Goal: Task Accomplishment & Management: Use online tool/utility

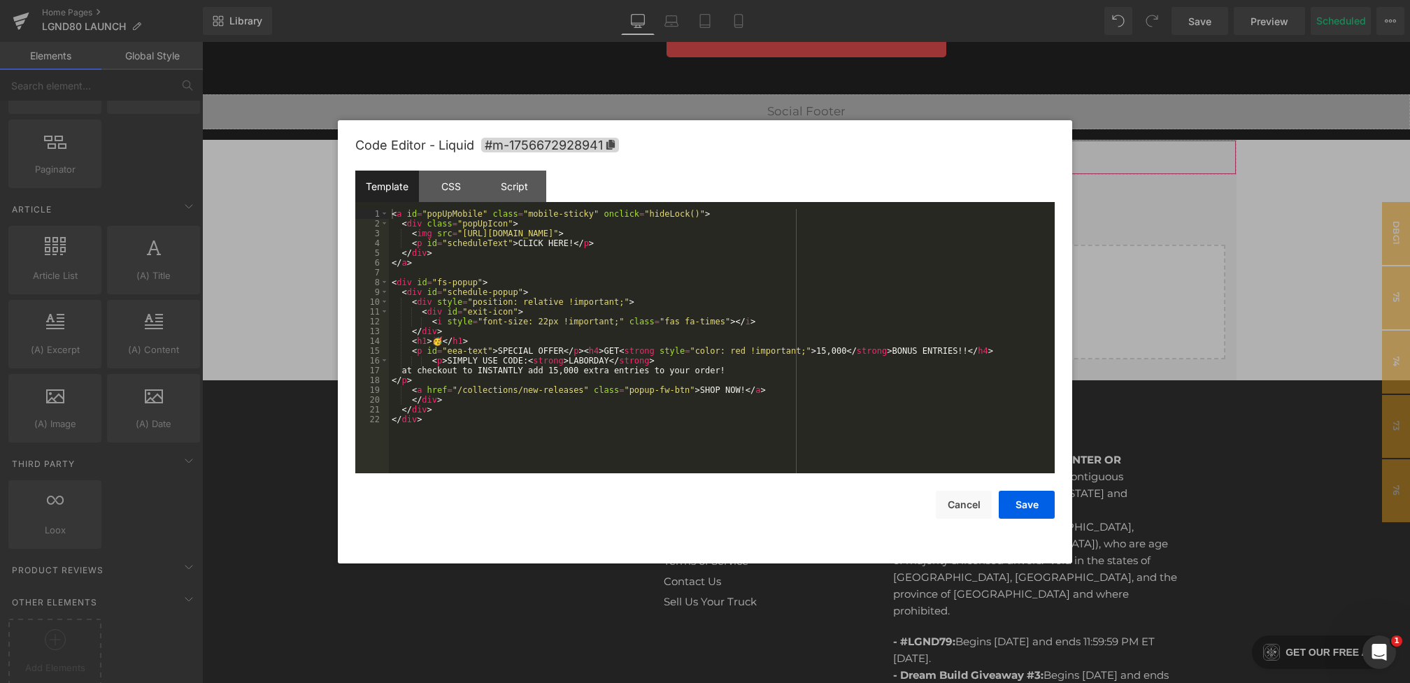
click at [678, 0] on div "You are previewing how the will restyle your page. You can not edit Elements in…" at bounding box center [705, 0] width 1410 height 0
click at [453, 187] on div "CSS" at bounding box center [451, 186] width 64 height 31
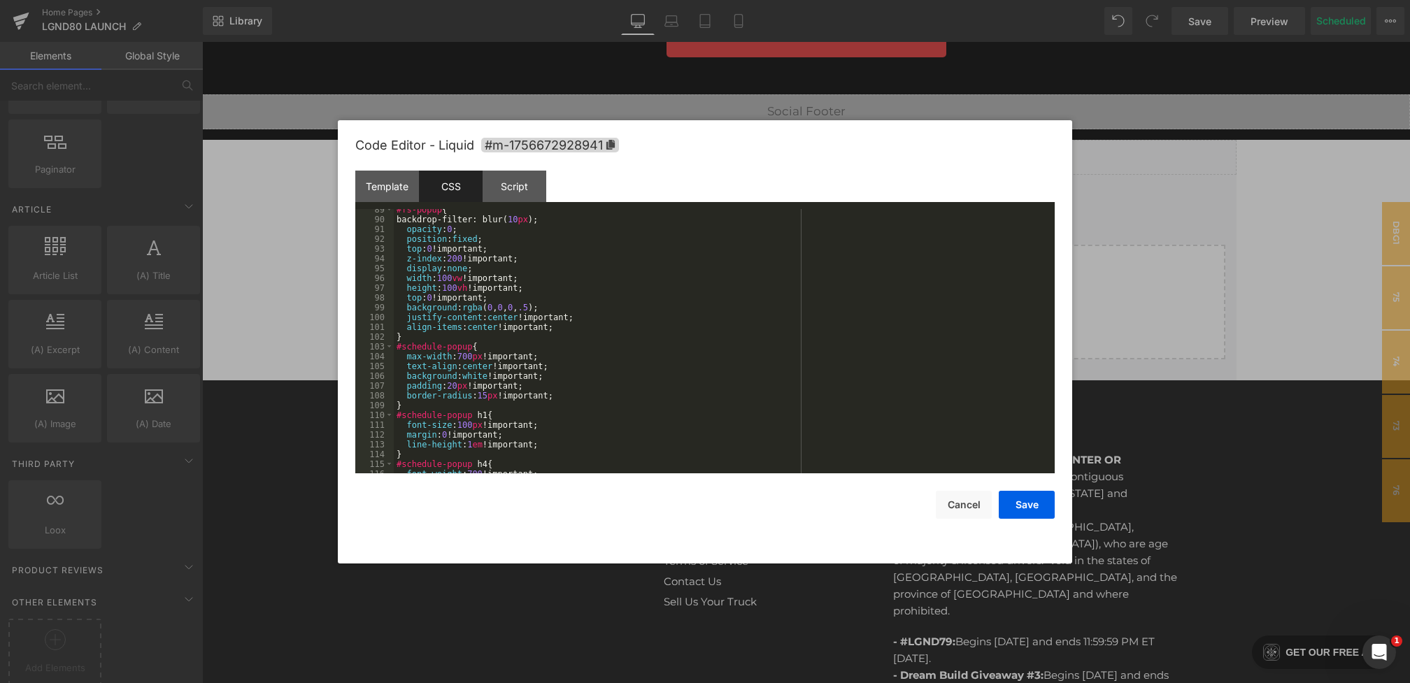
scroll to position [1381, 0]
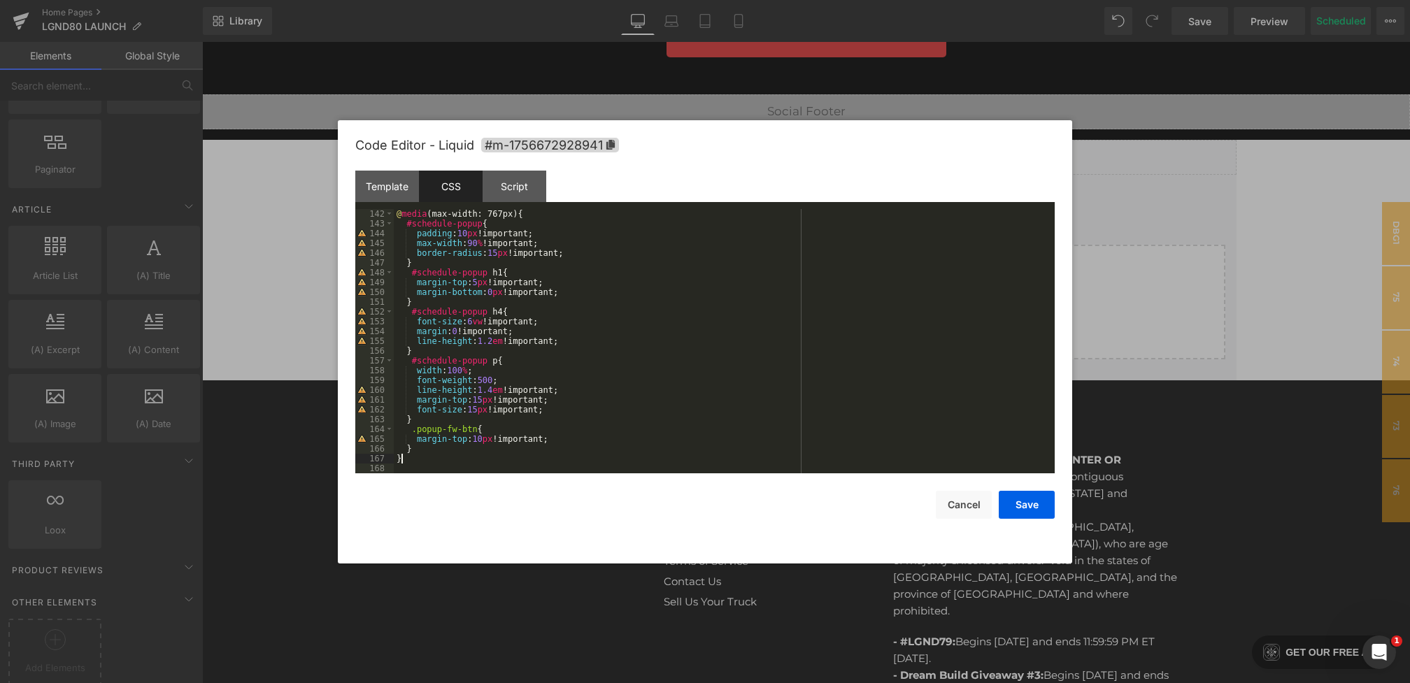
click at [413, 462] on div "@ media (max-width: 767px) { #schedule-popup { padding : 10 px !important; max-…" at bounding box center [721, 351] width 655 height 284
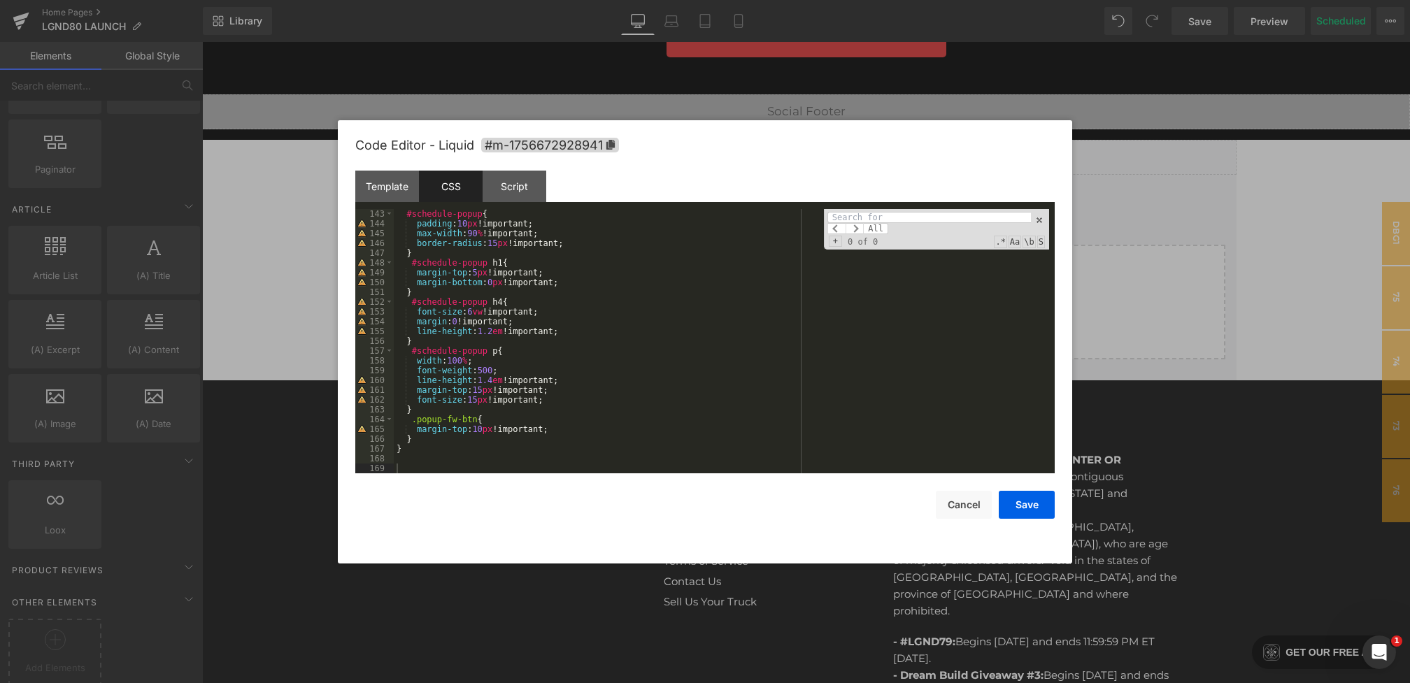
click at [411, 471] on div "#schedule-popup { padding : 10 px !important; max-width : 90 % !important; bord…" at bounding box center [721, 351] width 655 height 284
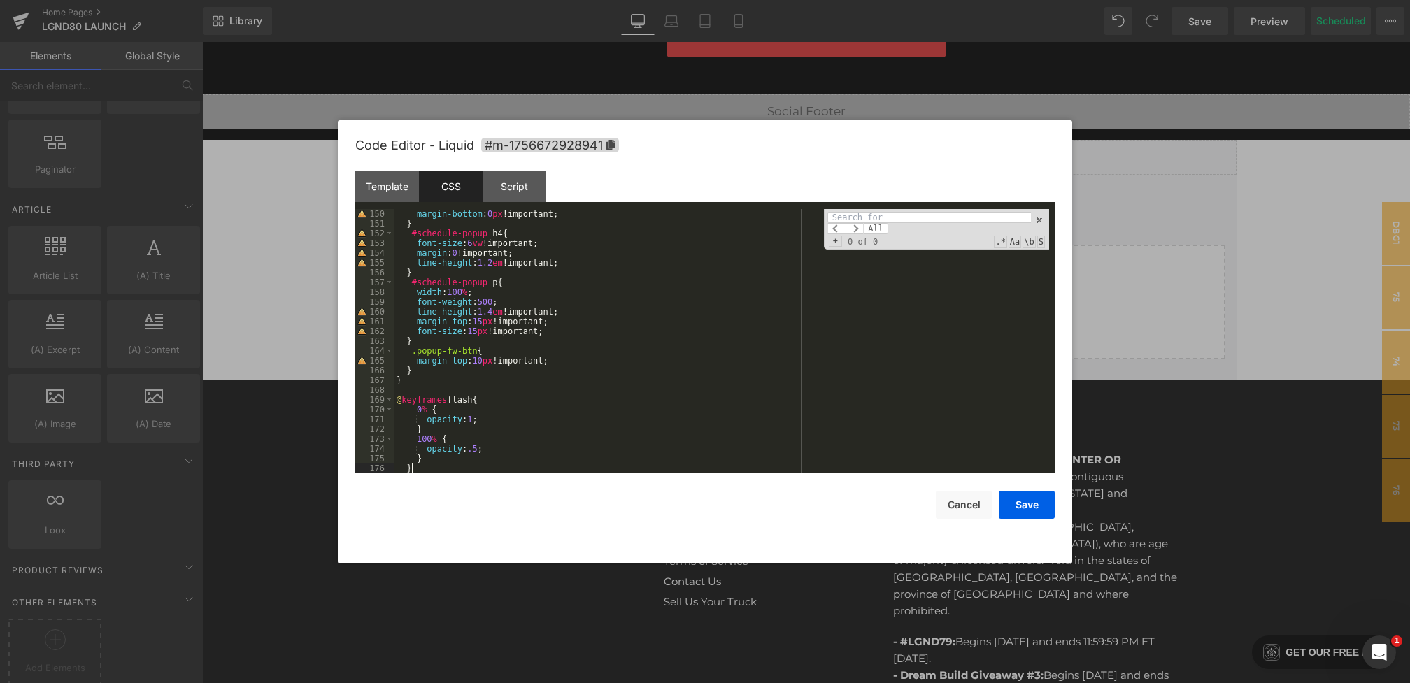
scroll to position [1459, 0]
click at [478, 405] on div "margin-bottom : 0 px !important; } #schedule-popup h4 { font-size : 6 vw !impor…" at bounding box center [721, 351] width 655 height 284
click at [457, 401] on div "margin-bottom : 0 px !important; } #schedule-popup h4 { font-size : 6 vw !impor…" at bounding box center [721, 351] width 655 height 284
click at [453, 388] on div "margin-bottom : 0 px !important; } #schedule-popup h4 { font-size : 6 vw !impor…" at bounding box center [721, 351] width 655 height 284
click at [433, 381] on div "margin-bottom : 0 px !important; } #schedule-popup h4 { font-size : 6 vw !impor…" at bounding box center [721, 351] width 655 height 284
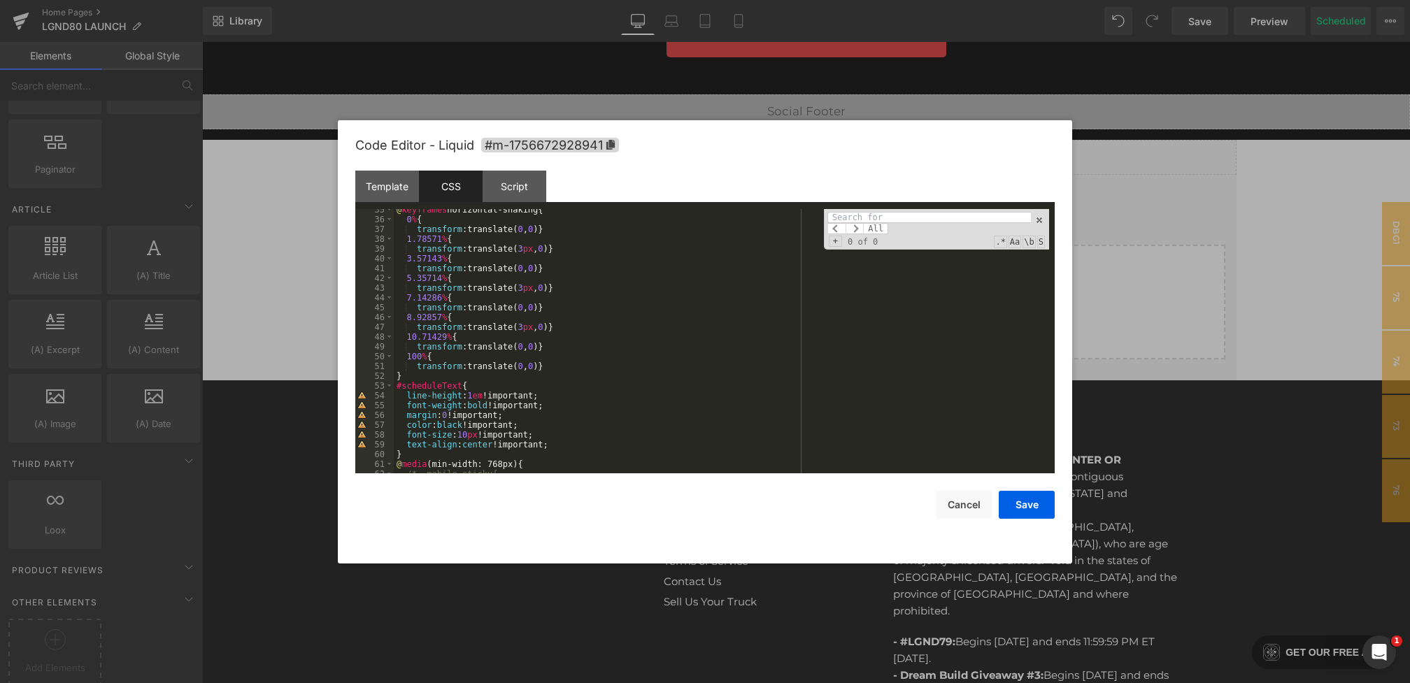
scroll to position [401, 0]
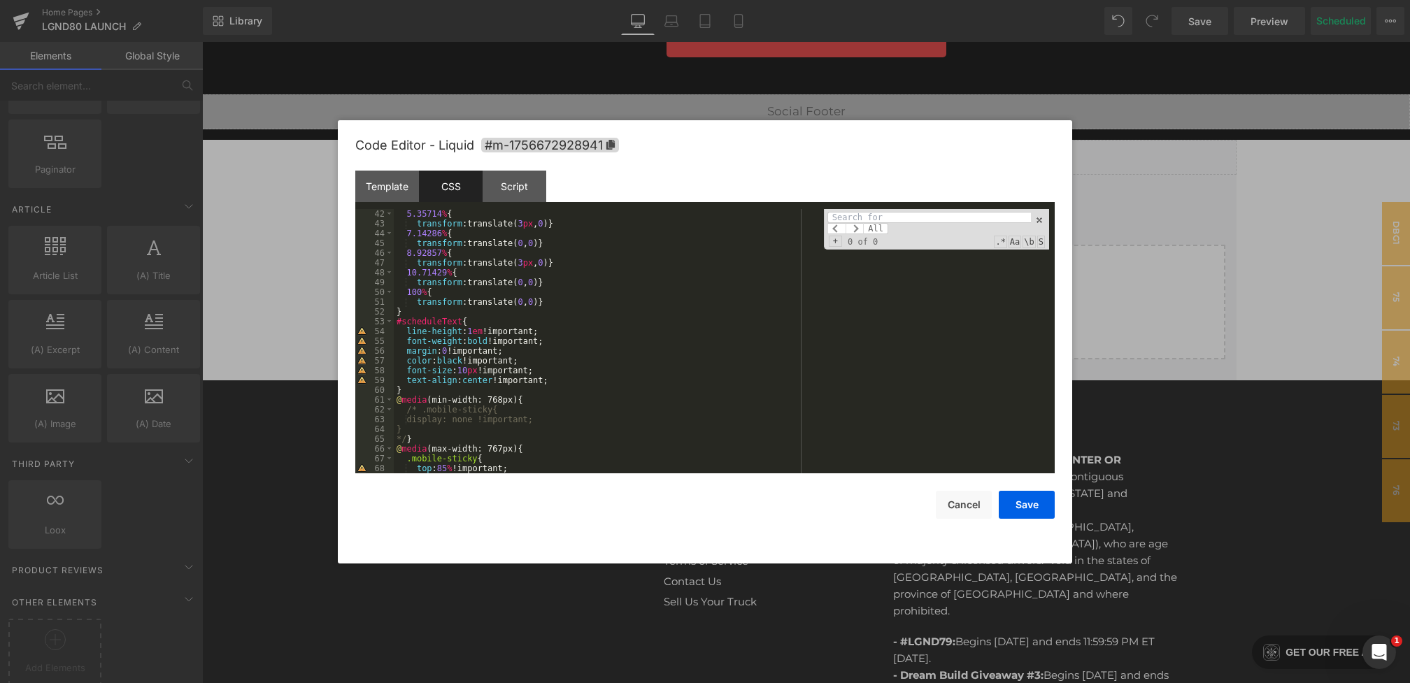
click at [396, 207] on div "Template CSS Script Data" at bounding box center [704, 190] width 699 height 38
click at [396, 186] on div "Template" at bounding box center [387, 186] width 64 height 31
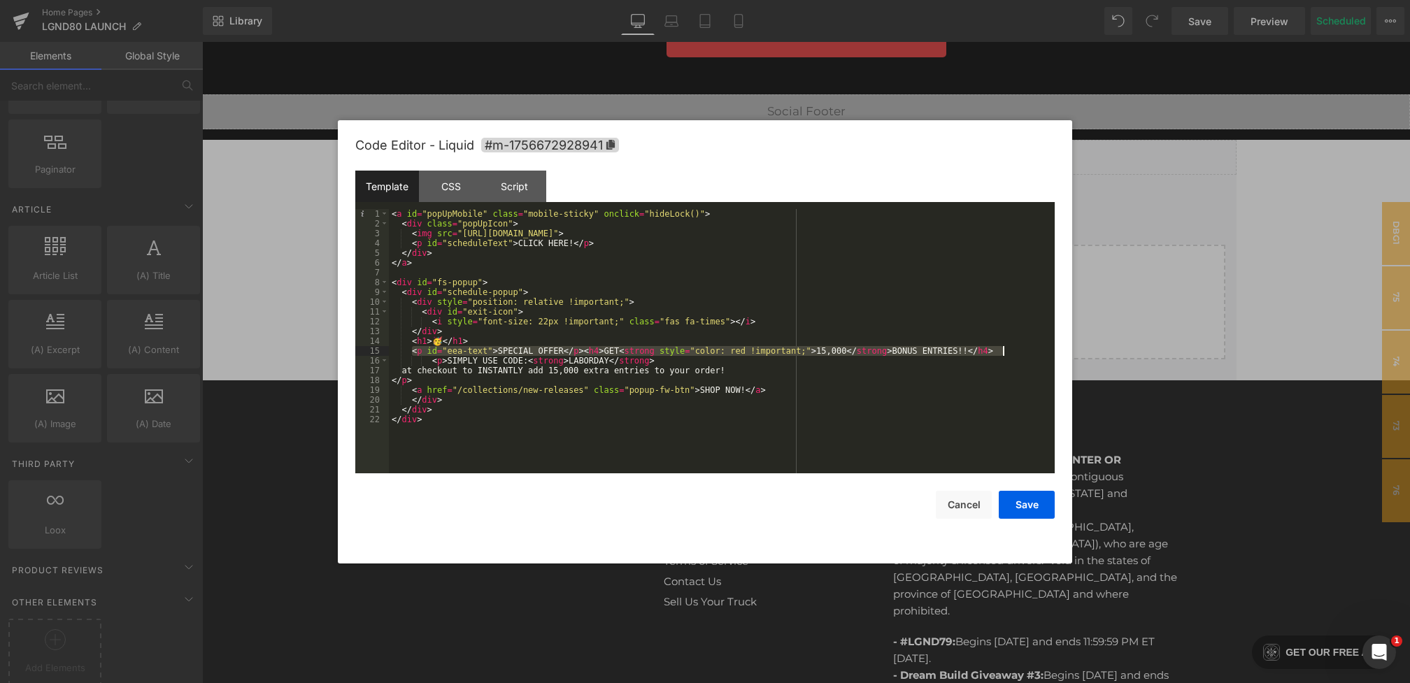
drag, startPoint x: 411, startPoint y: 351, endPoint x: 1022, endPoint y: 350, distance: 611.3
click at [1022, 350] on div "< a id = "popUpMobile" class = "mobile-sticky" onclick = "hideLock()" > < div c…" at bounding box center [722, 351] width 666 height 284
click at [579, 353] on div "< a id = "popUpMobile" class = "mobile-sticky" onclick = "hideLock()" > < div c…" at bounding box center [722, 351] width 666 height 284
click at [583, 353] on div "< a id = "popUpMobile" class = "mobile-sticky" onclick = "hideLock()" > < div c…" at bounding box center [722, 351] width 666 height 284
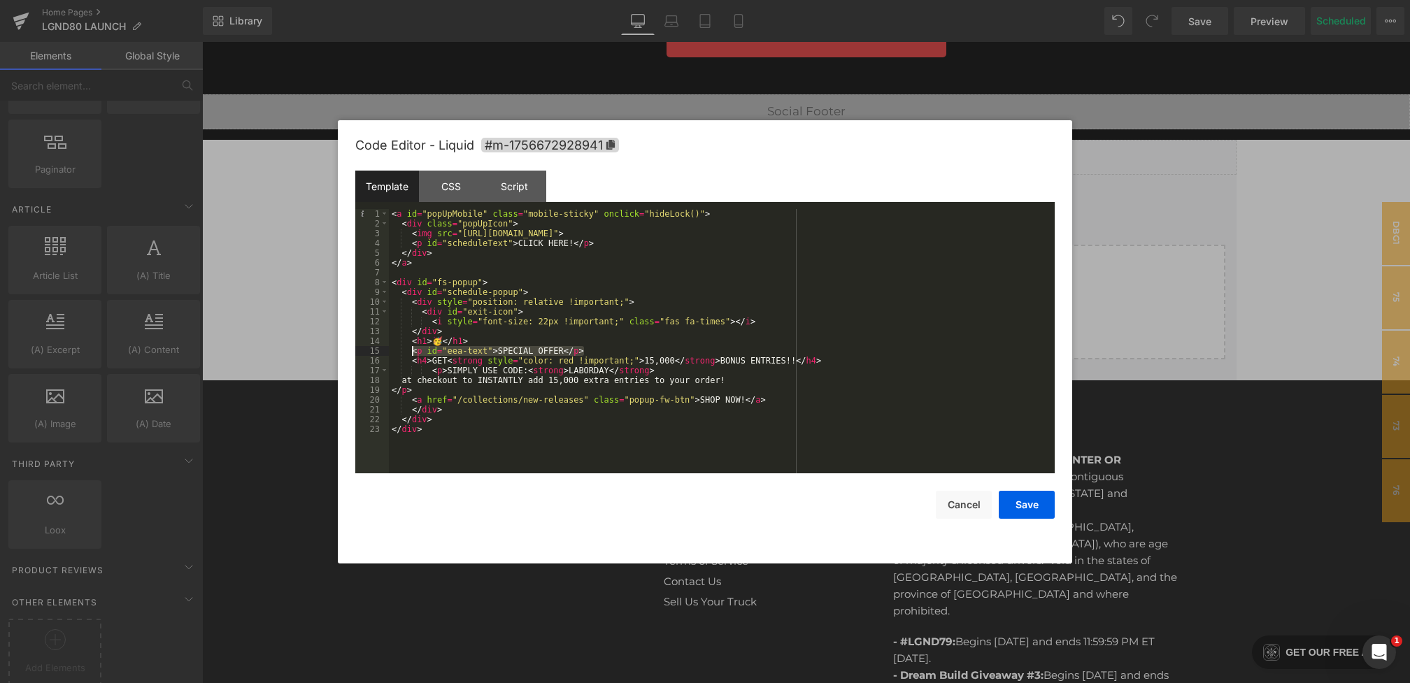
drag, startPoint x: 596, startPoint y: 355, endPoint x: 411, endPoint y: 353, distance: 185.4
click at [411, 353] on div "< a id = "popUpMobile" class = "mobile-sticky" onclick = "hideLock()" > < div c…" at bounding box center [722, 351] width 666 height 284
click at [1040, 508] on button "Save" at bounding box center [1027, 505] width 56 height 28
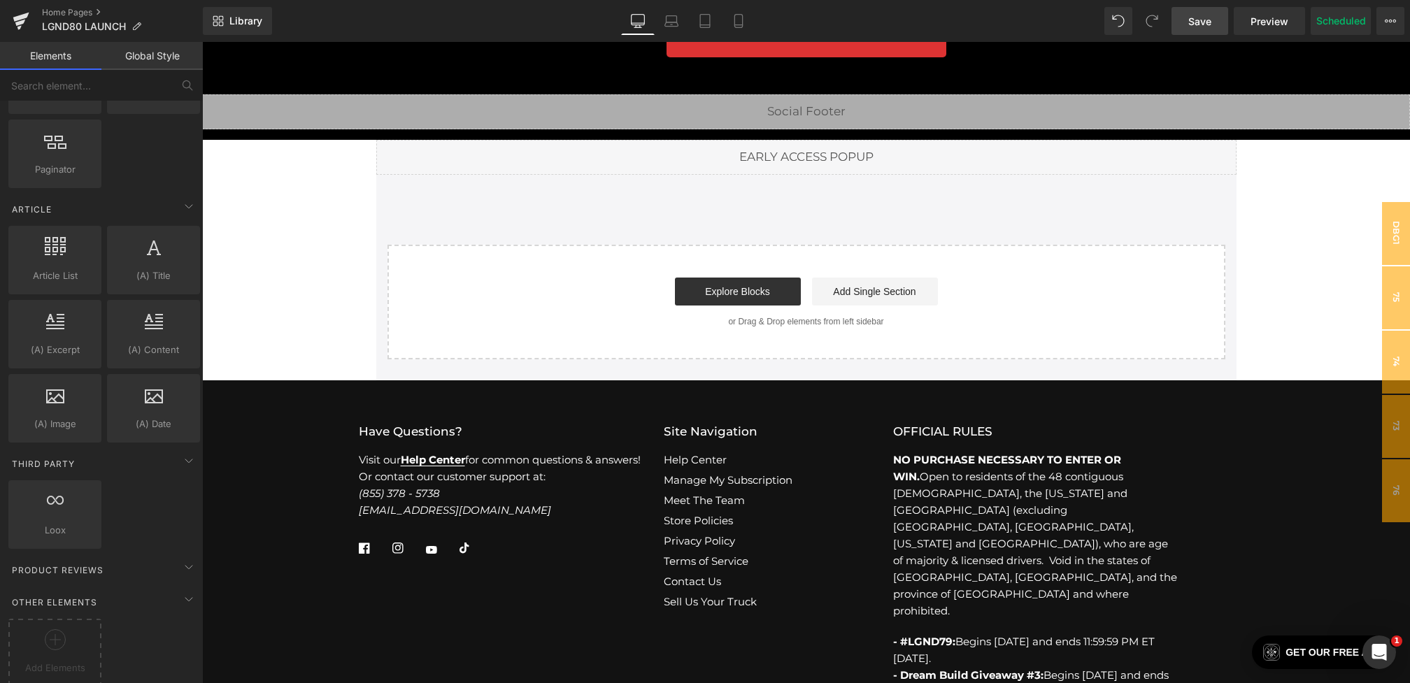
click at [1192, 23] on span "Save" at bounding box center [1199, 21] width 23 height 15
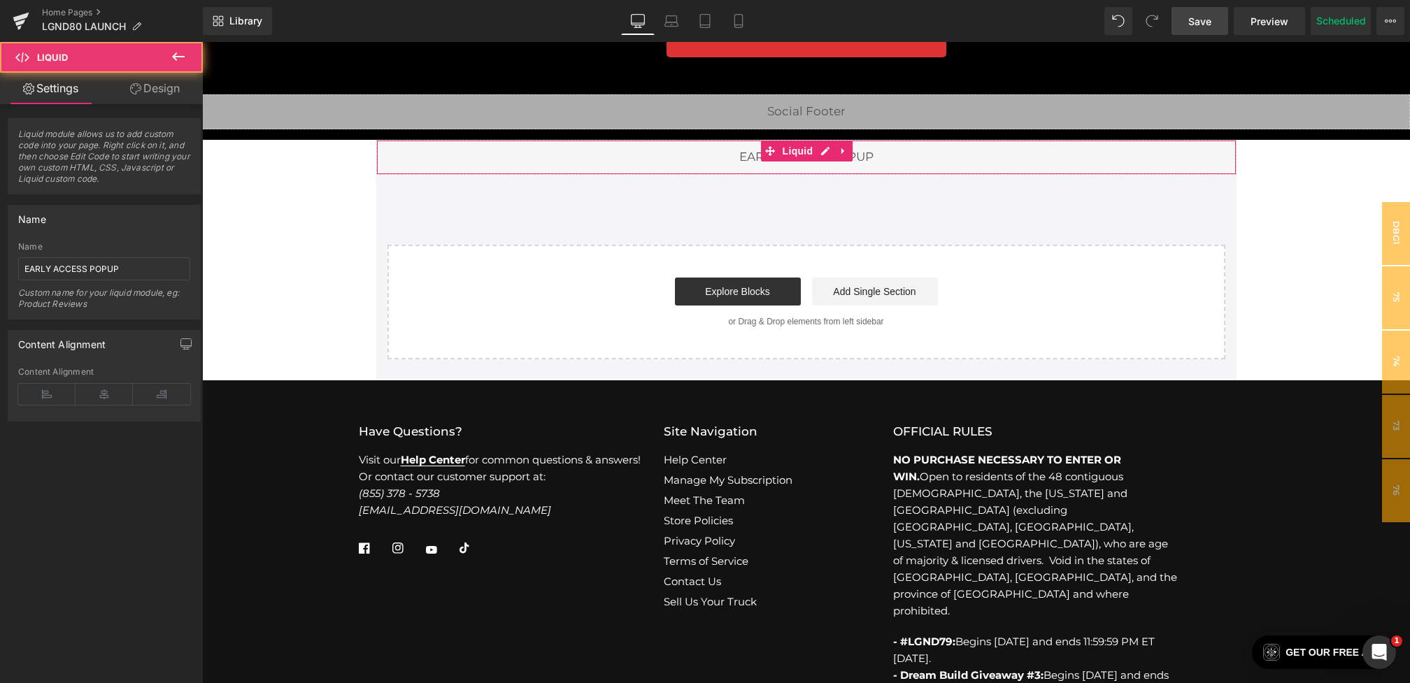
click at [710, 168] on div "Liquid" at bounding box center [806, 157] width 860 height 35
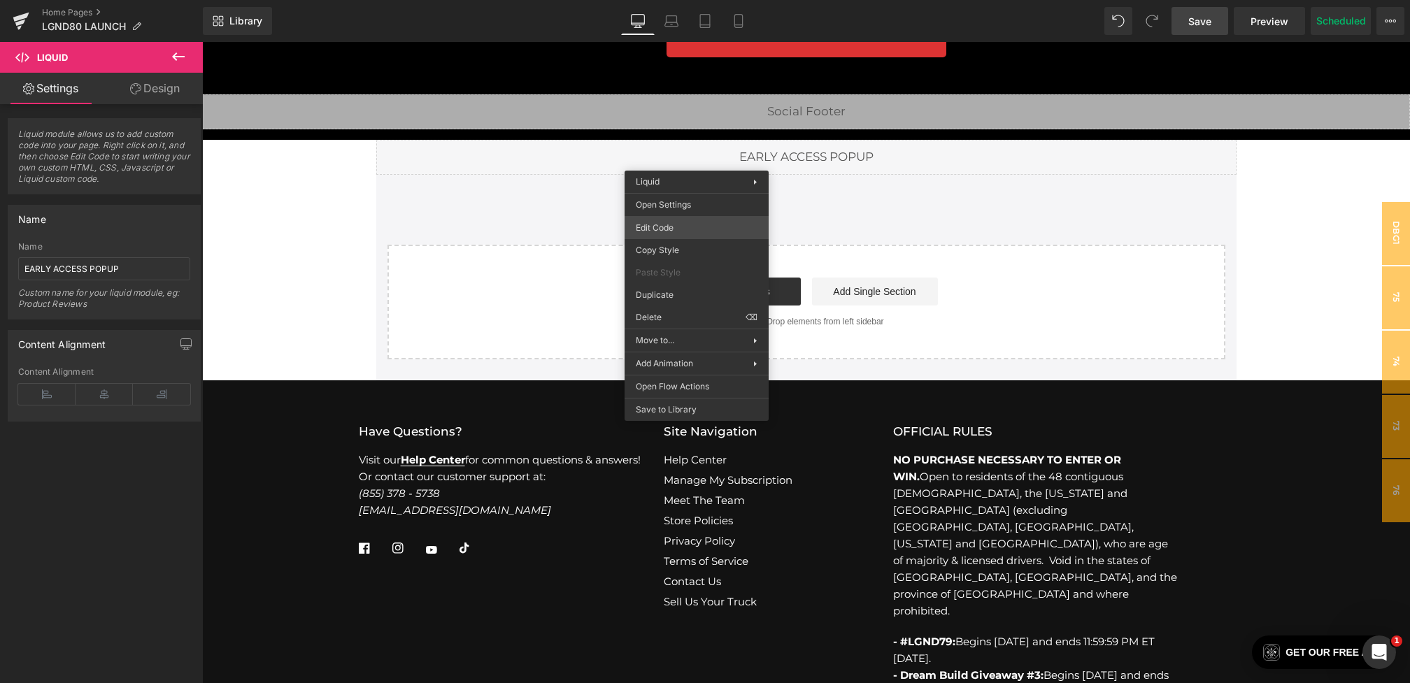
click at [664, 0] on div "You are previewing how the will restyle your page. You can not edit Elements in…" at bounding box center [705, 0] width 1410 height 0
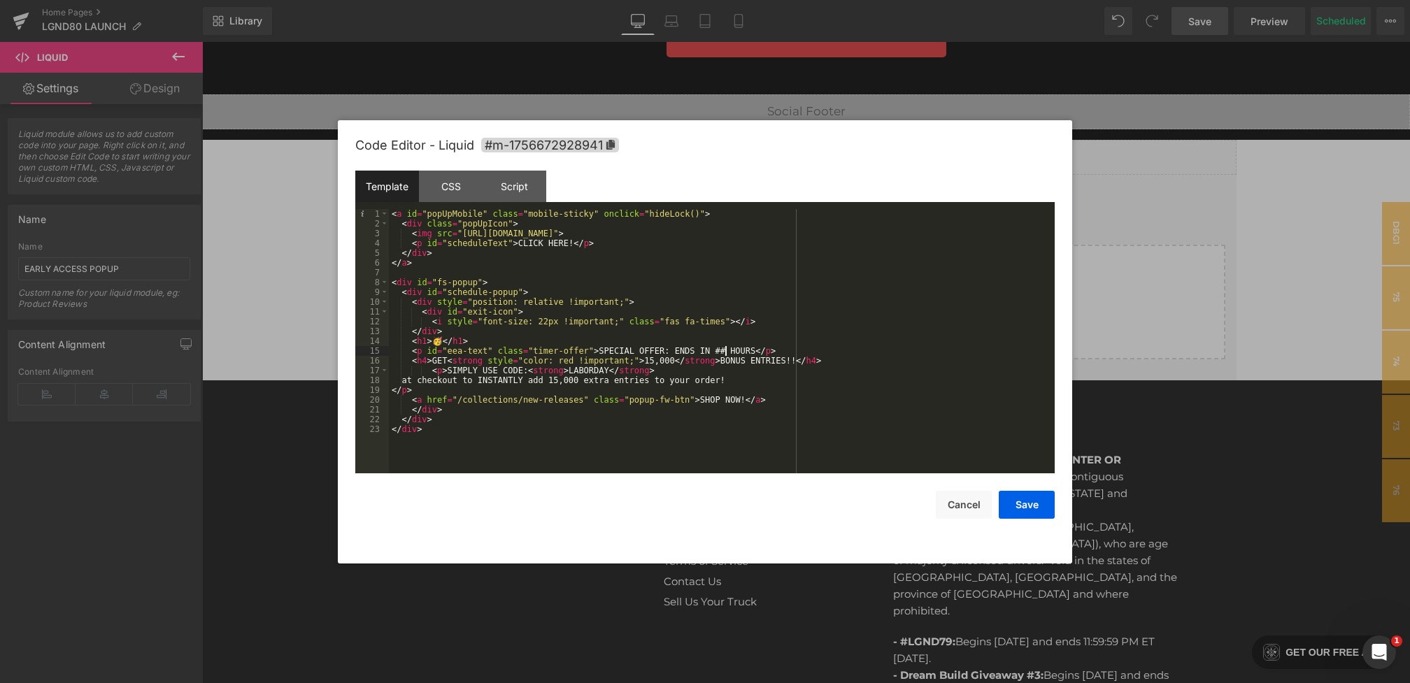
click at [725, 349] on div "< a id = "popUpMobile" class = "mobile-sticky" onclick = "hideLock()" > < div c…" at bounding box center [722, 351] width 666 height 284
click at [1028, 509] on button "Save" at bounding box center [1027, 505] width 56 height 28
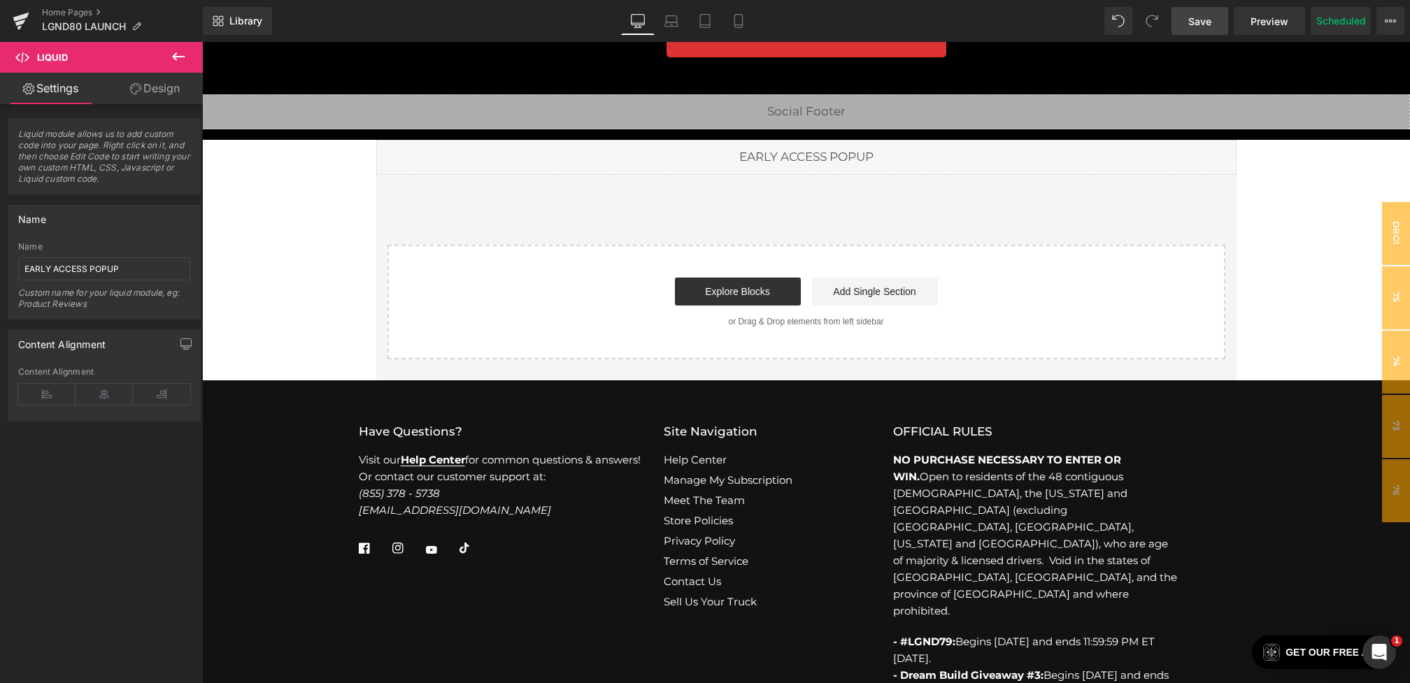
drag, startPoint x: 1203, startPoint y: 22, endPoint x: 664, endPoint y: 177, distance: 560.5
click at [1203, 22] on span "Save" at bounding box center [1199, 21] width 23 height 15
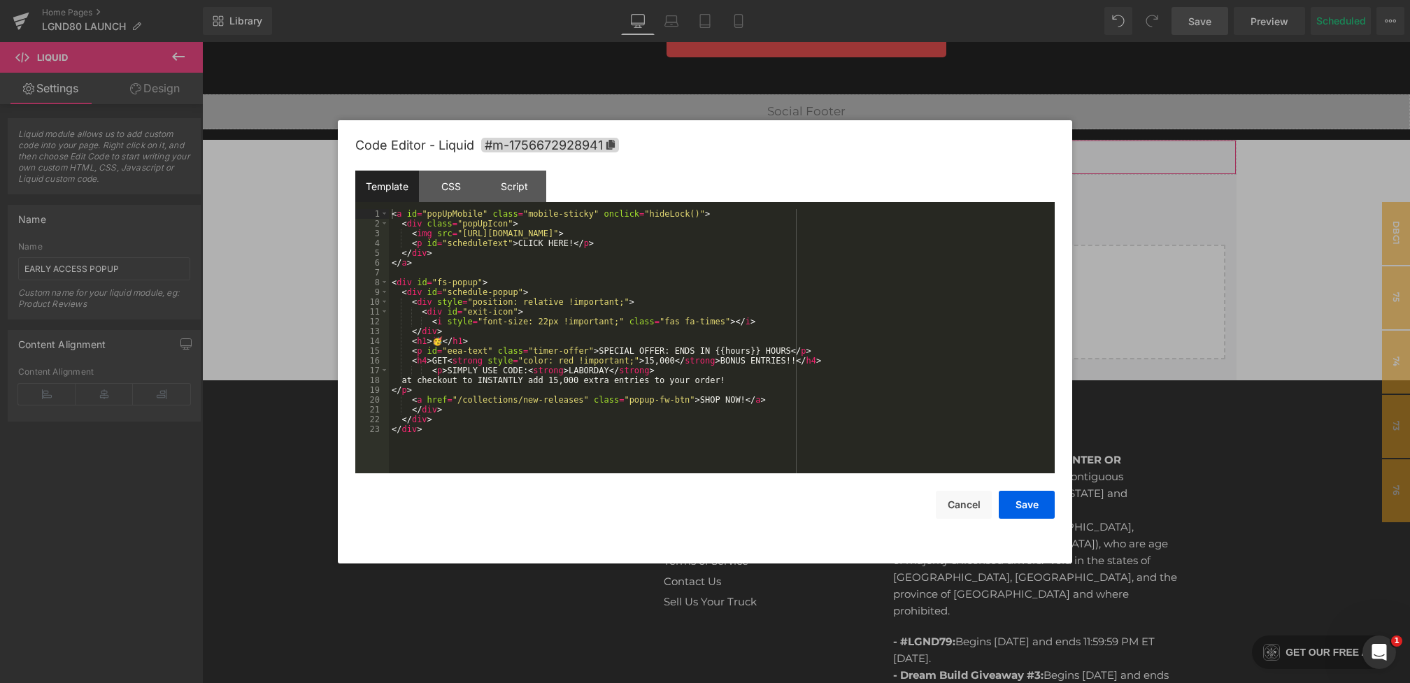
click at [654, 0] on div "You are previewing how the will restyle your page. You can not edit Elements in…" at bounding box center [705, 0] width 1410 height 0
click at [595, 350] on div "< a id = "popUpMobile" class = "mobile-sticky" onclick = "hideLock()" > < div c…" at bounding box center [722, 351] width 666 height 284
drag, startPoint x: 630, startPoint y: 353, endPoint x: 662, endPoint y: 354, distance: 32.9
click at [662, 354] on div "< a id = "popUpMobile" class = "mobile-sticky" onclick = "hideLock()" > < div c…" at bounding box center [722, 351] width 666 height 284
click at [822, 350] on div "< a id = "popUpMobile" class = "mobile-sticky" onclick = "hideLock()" > < div c…" at bounding box center [722, 351] width 666 height 284
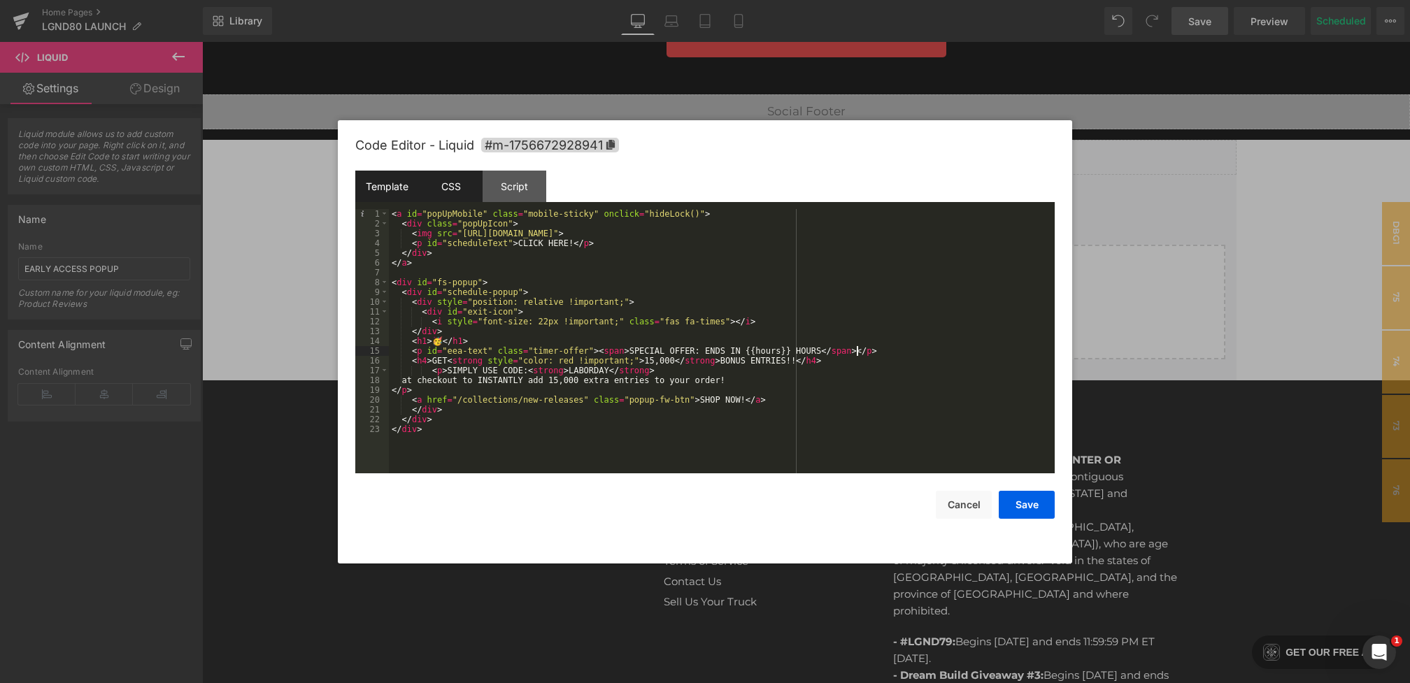
click at [448, 189] on div "CSS" at bounding box center [451, 186] width 64 height 31
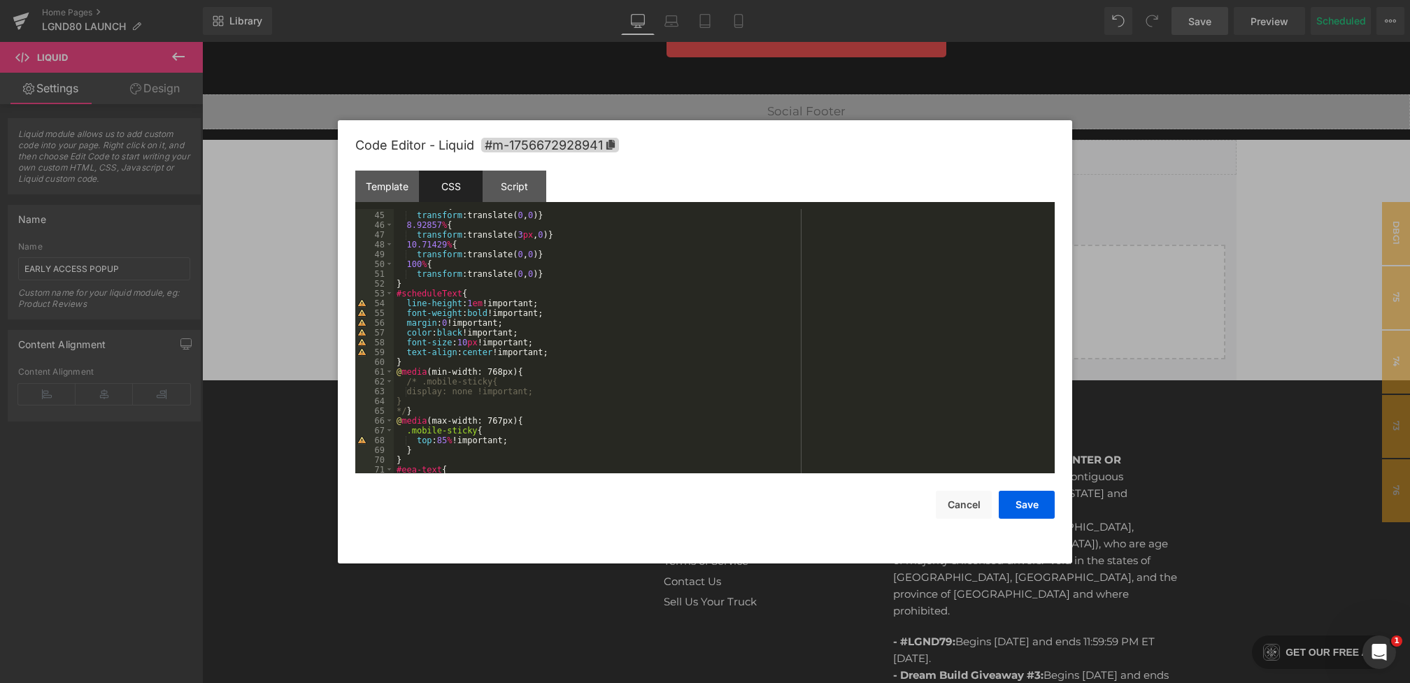
scroll to position [1547, 0]
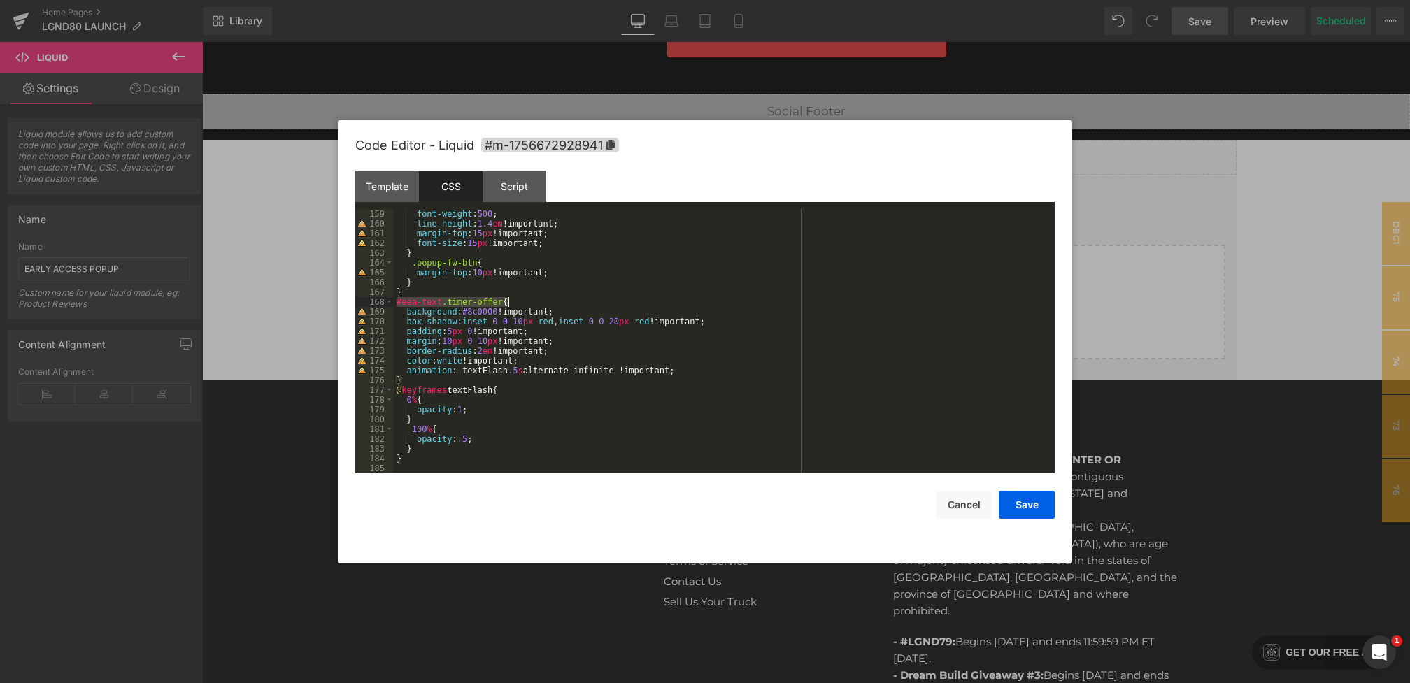
drag, startPoint x: 396, startPoint y: 303, endPoint x: 520, endPoint y: 300, distance: 123.8
click at [520, 300] on div "font-weight : 500 ; line-height : 1.4 em !important; margin-top : 15 px !import…" at bounding box center [721, 351] width 655 height 284
click at [420, 380] on div "font-weight : 500 ; line-height : 1.4 em !important; margin-top : 15 px !import…" at bounding box center [721, 351] width 655 height 284
paste textarea
click at [586, 395] on div "font-weight : 500 ; line-height : 1.4 em !important; margin-top : 15 px !import…" at bounding box center [721, 351] width 655 height 284
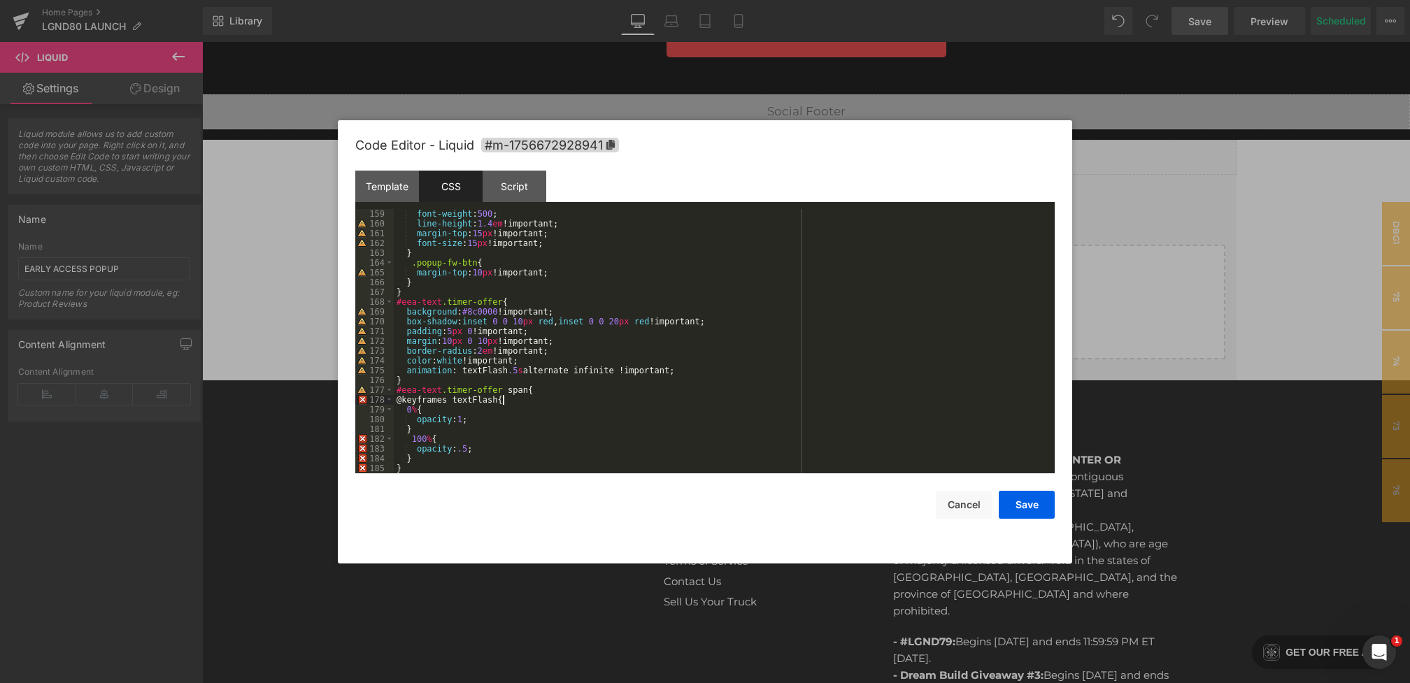
click at [548, 381] on div "font-weight : 500 ; line-height : 1.4 em !important; margin-top : 15 px !import…" at bounding box center [721, 351] width 655 height 284
click at [544, 384] on div "font-weight : 500 ; line-height : 1.4 em !important; margin-top : 15 px !import…" at bounding box center [721, 351] width 655 height 284
click at [544, 388] on div "font-weight : 500 ; line-height : 1.4 em !important; margin-top : 15 px !import…" at bounding box center [721, 351] width 655 height 284
drag, startPoint x: 717, startPoint y: 369, endPoint x: 366, endPoint y: 369, distance: 351.1
click at [366, 369] on pre "159 160 161 162 163 164 165 166 167 168 169 170 171 172 173 174 175 176 177 178…" at bounding box center [704, 341] width 699 height 264
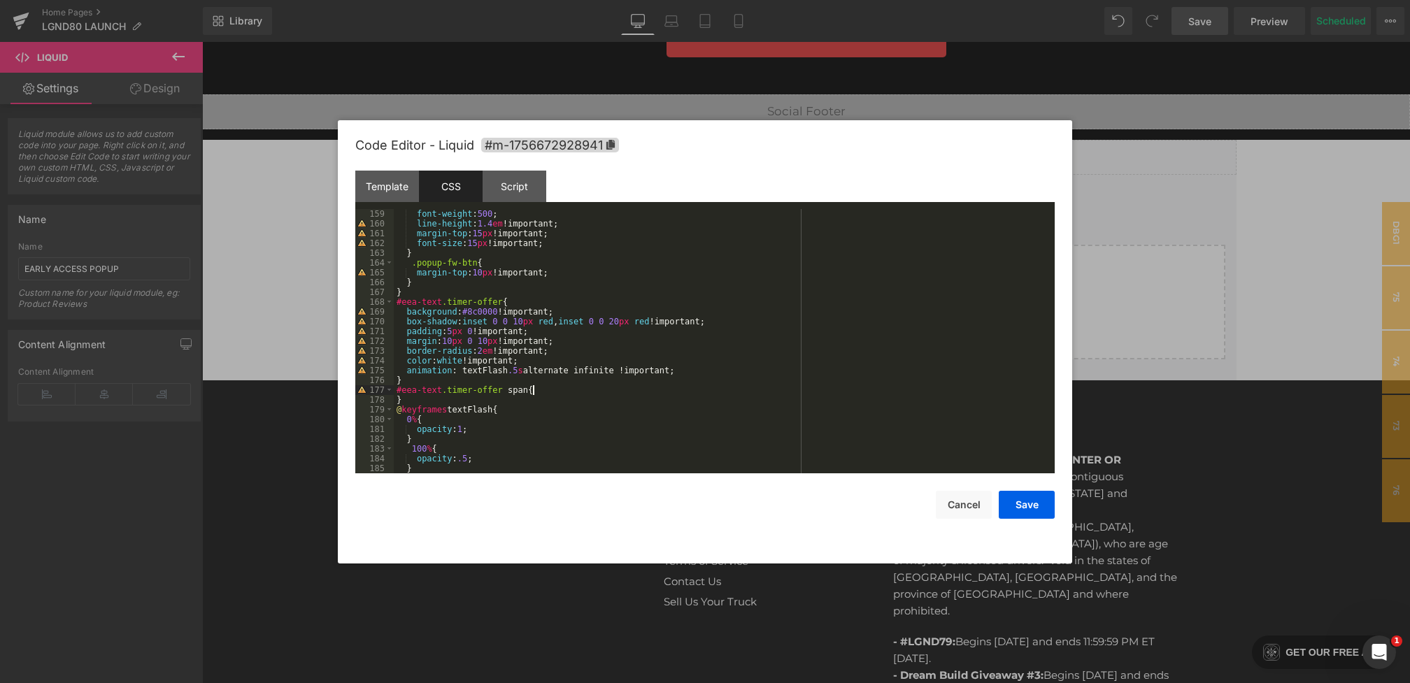
click at [565, 388] on div "font-weight : 500 ; line-height : 1.4 em !important; margin-top : 15 px !import…" at bounding box center [721, 351] width 655 height 284
drag, startPoint x: 700, startPoint y: 373, endPoint x: 385, endPoint y: 373, distance: 314.8
click at [385, 373] on pre "159 160 161 162 163 164 165 166 167 168 169 170 171 172 173 174 175 176 177 178…" at bounding box center [704, 341] width 699 height 264
click at [1036, 503] on button "Save" at bounding box center [1027, 505] width 56 height 28
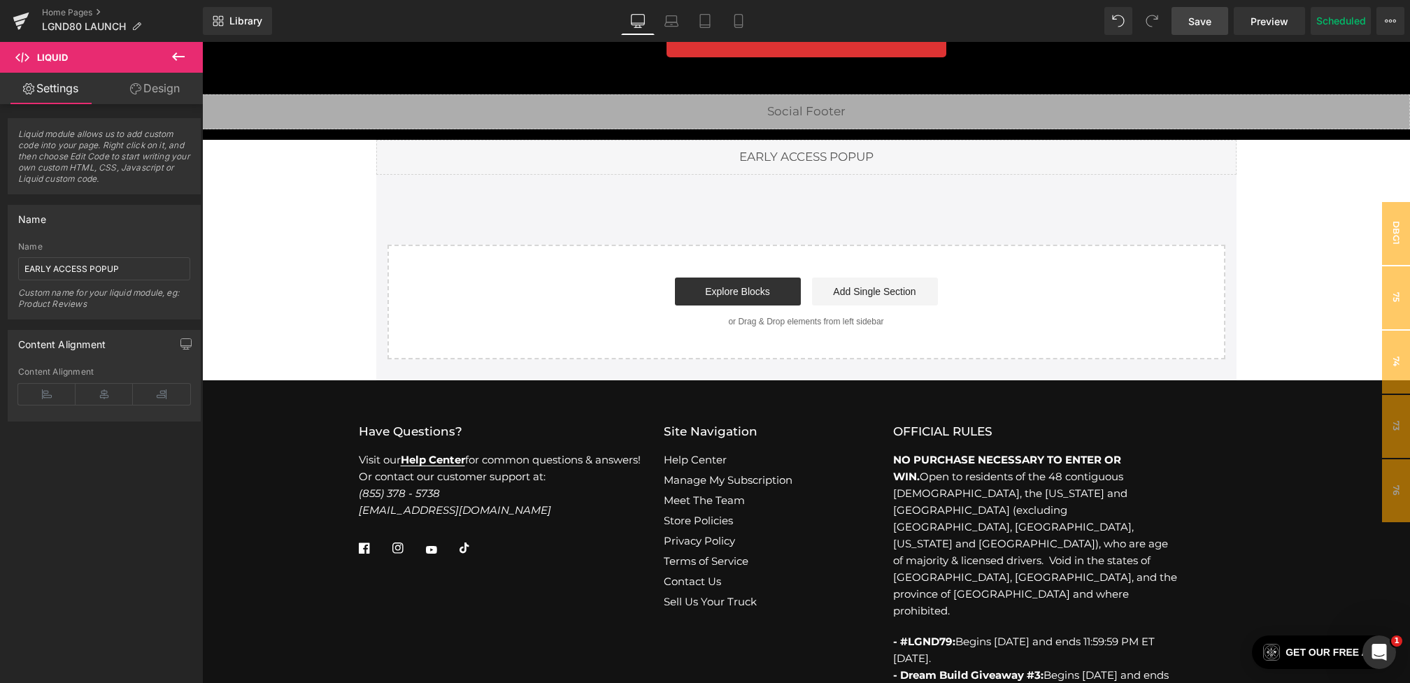
click at [1199, 10] on link "Save" at bounding box center [1200, 21] width 57 height 28
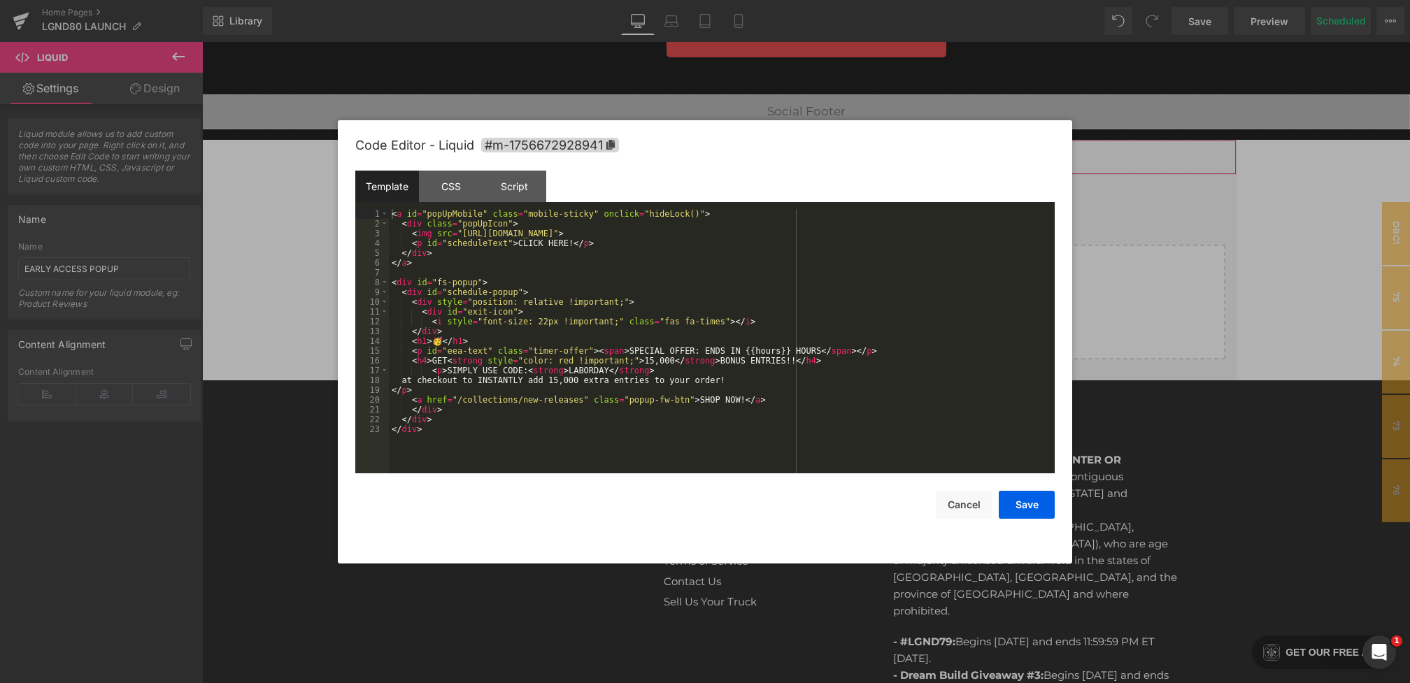
click at [669, 0] on div "You are previewing how the will restyle your page. You can not edit Elements in…" at bounding box center [705, 0] width 1410 height 0
click at [468, 189] on div "CSS" at bounding box center [451, 186] width 64 height 31
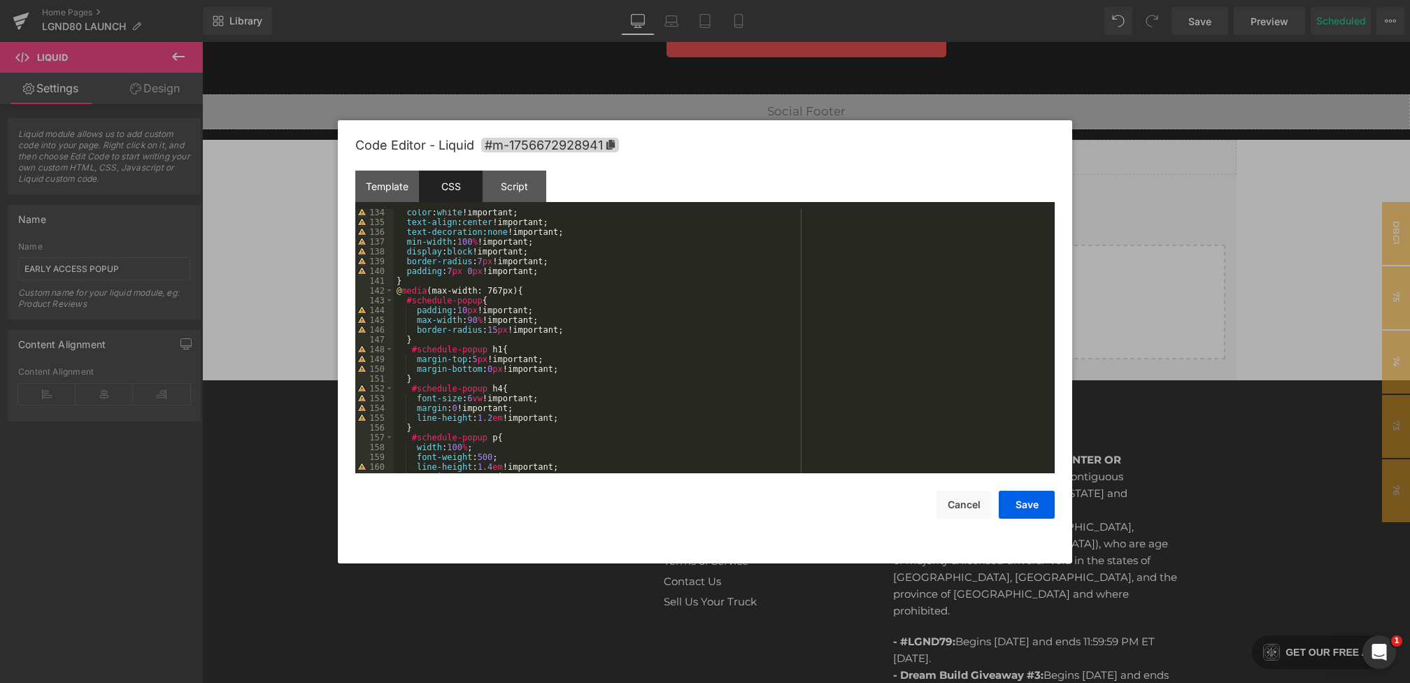
scroll to position [1326, 0]
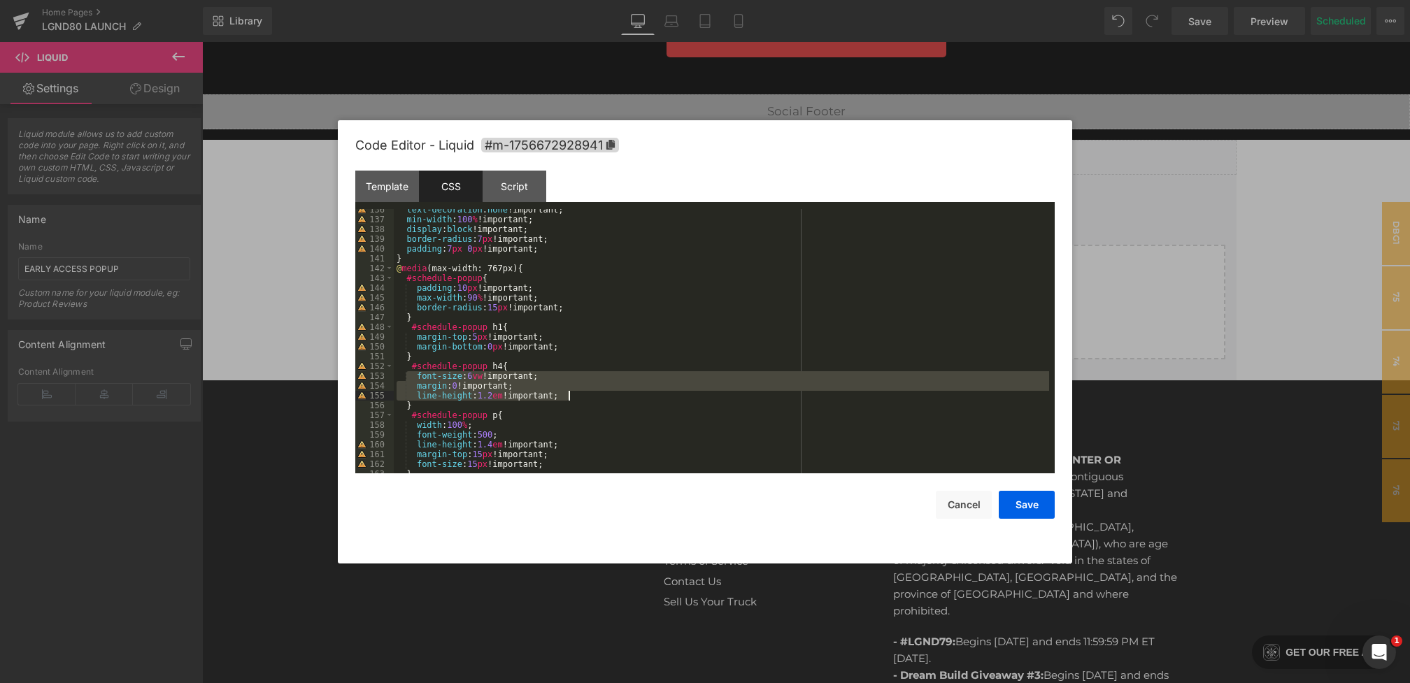
drag, startPoint x: 413, startPoint y: 375, endPoint x: 607, endPoint y: 392, distance: 194.5
click at [607, 392] on div "text-decoration : none !important; min-width : 100 % !important; display : bloc…" at bounding box center [721, 347] width 655 height 284
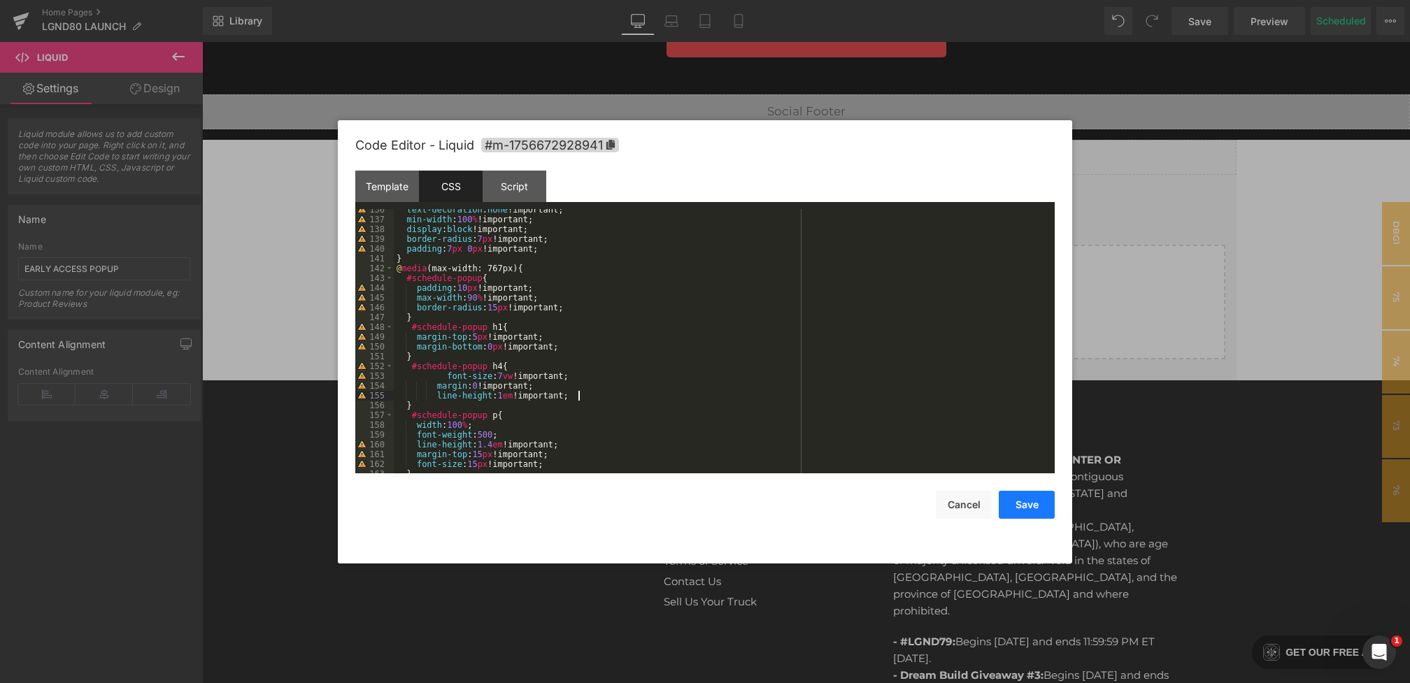
click at [1040, 506] on button "Save" at bounding box center [1027, 505] width 56 height 28
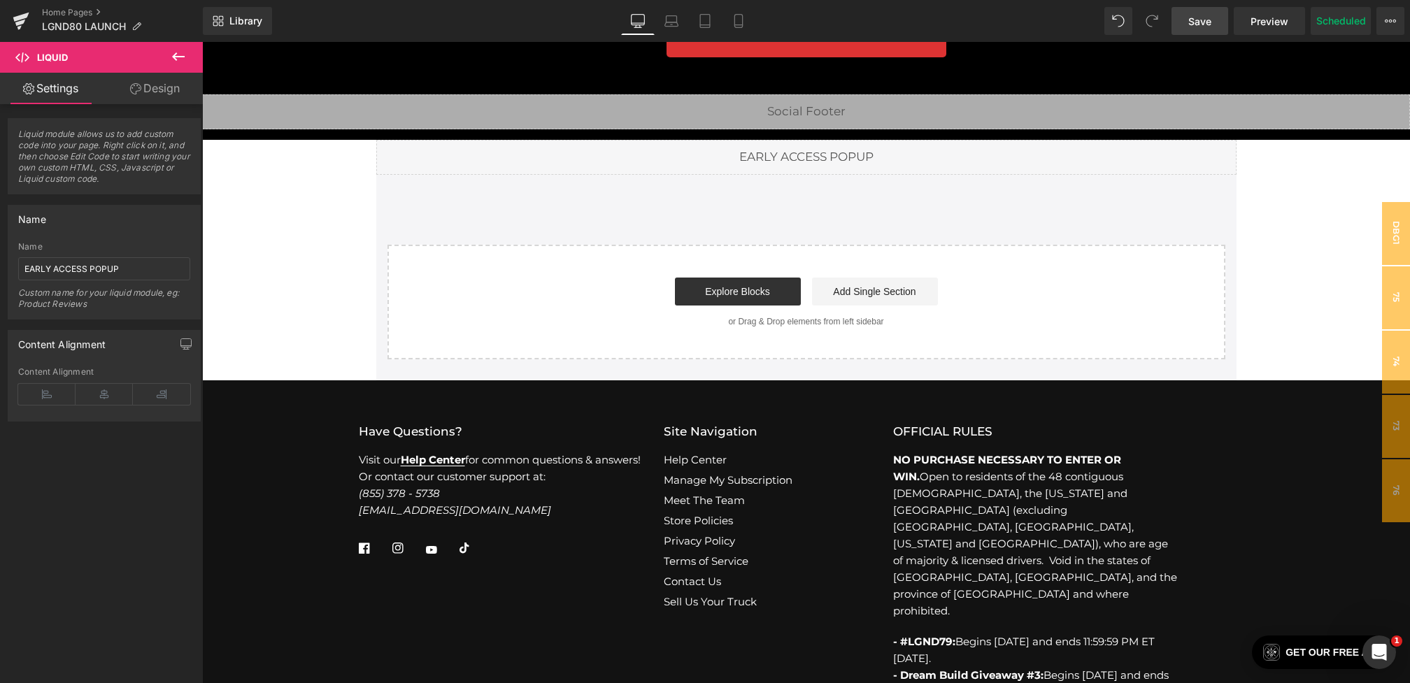
click at [1191, 19] on span "Save" at bounding box center [1199, 21] width 23 height 15
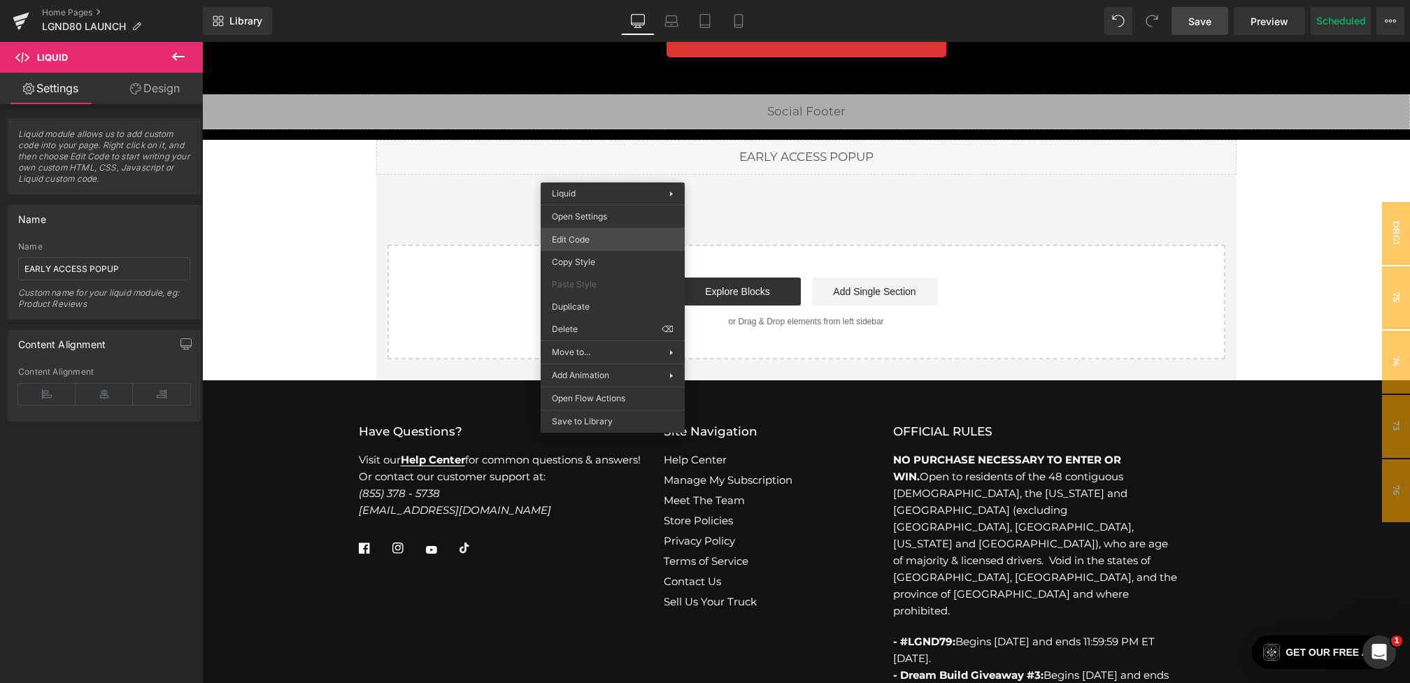
click at [595, 0] on div "You are previewing how the will restyle your page. You can not edit Elements in…" at bounding box center [705, 0] width 1410 height 0
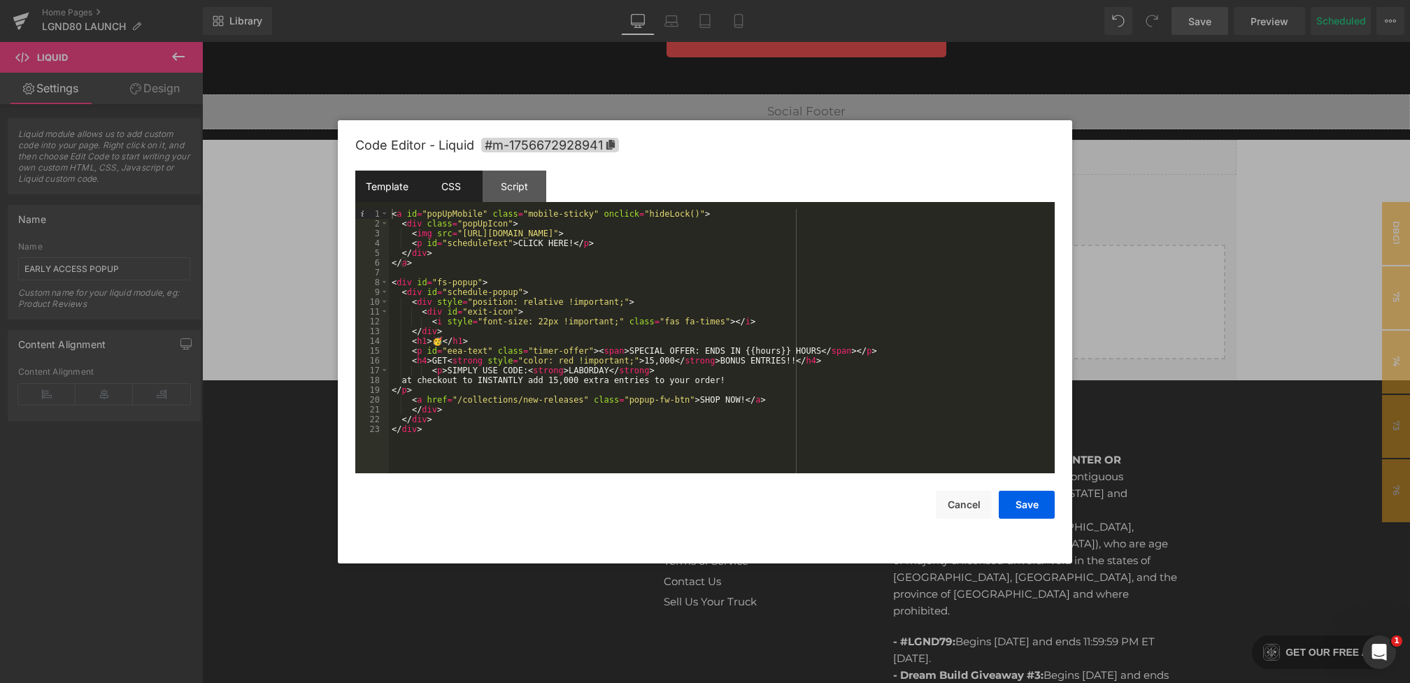
click at [444, 201] on div "Template CSS Script Data" at bounding box center [704, 190] width 699 height 38
click at [464, 196] on div "CSS" at bounding box center [451, 186] width 64 height 31
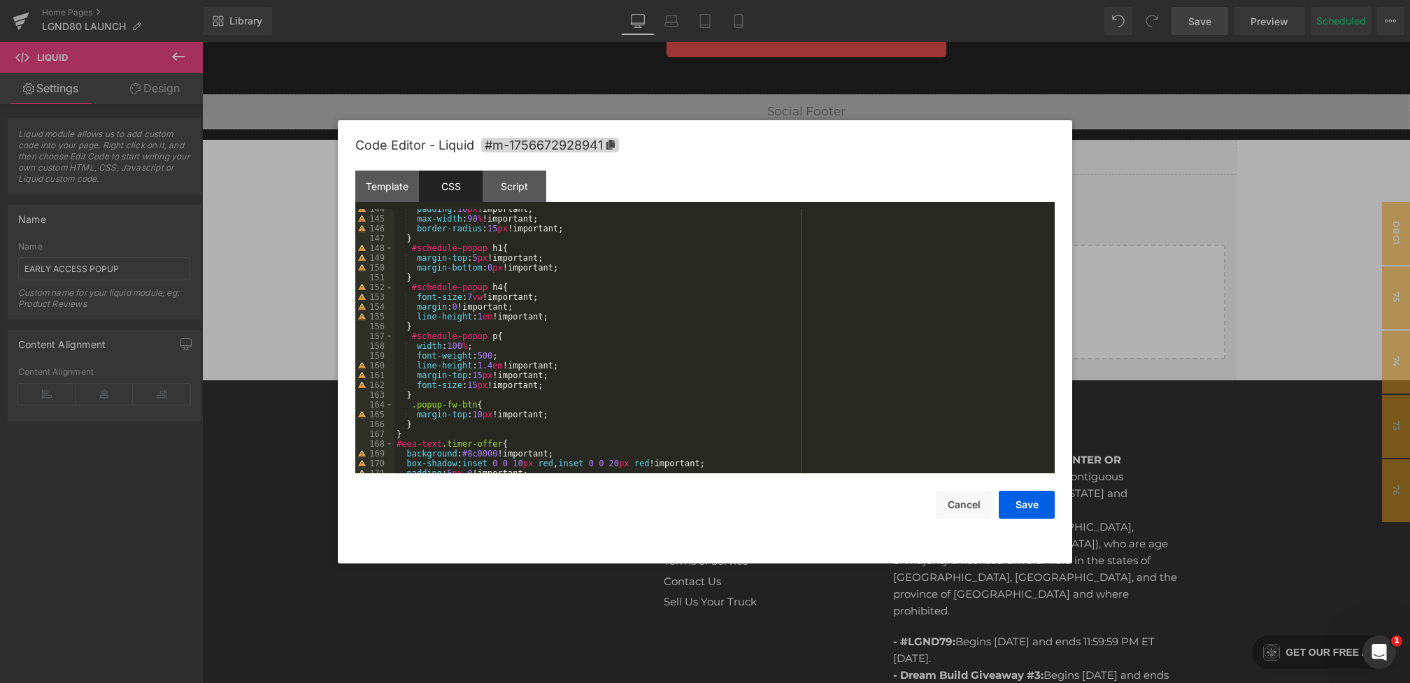
scroll to position [1356, 0]
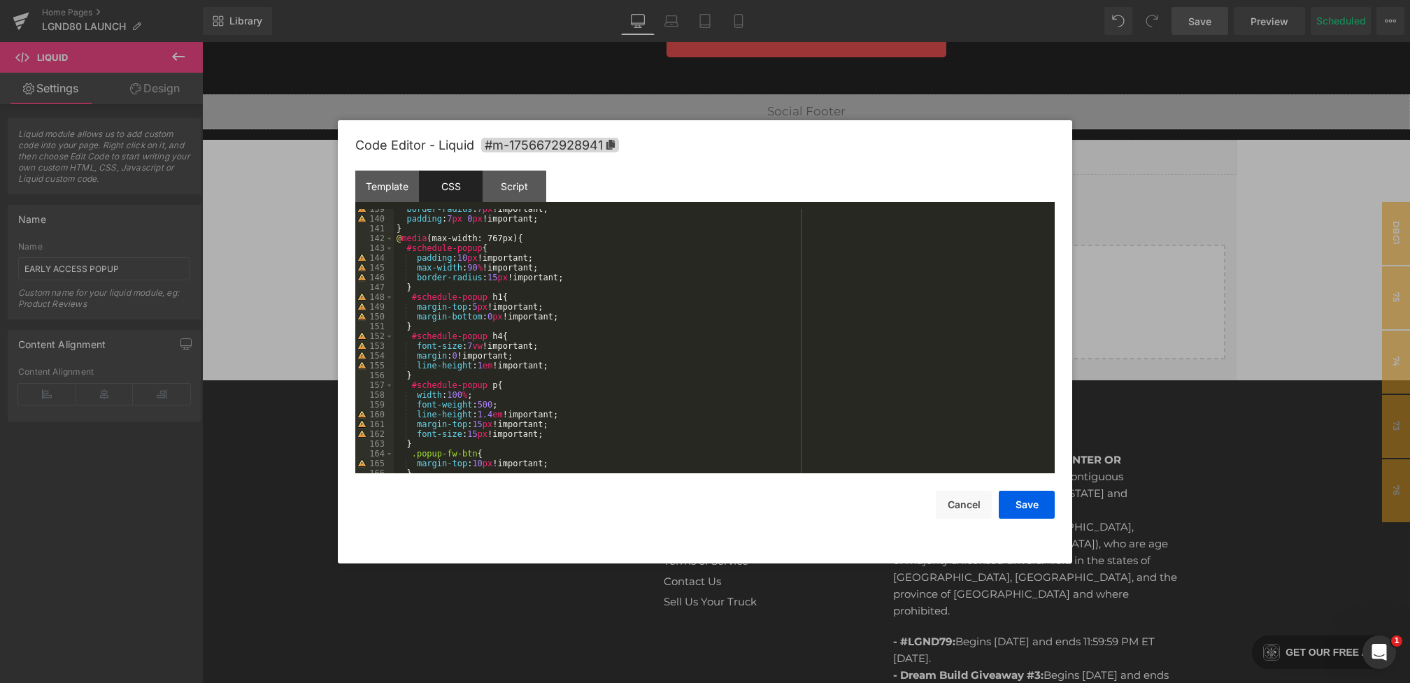
click at [481, 348] on div "border-radius : 7 px !important; padding : 7 px 0 px !important; } @ media (max…" at bounding box center [721, 346] width 655 height 284
click at [1031, 511] on button "Save" at bounding box center [1027, 505] width 56 height 28
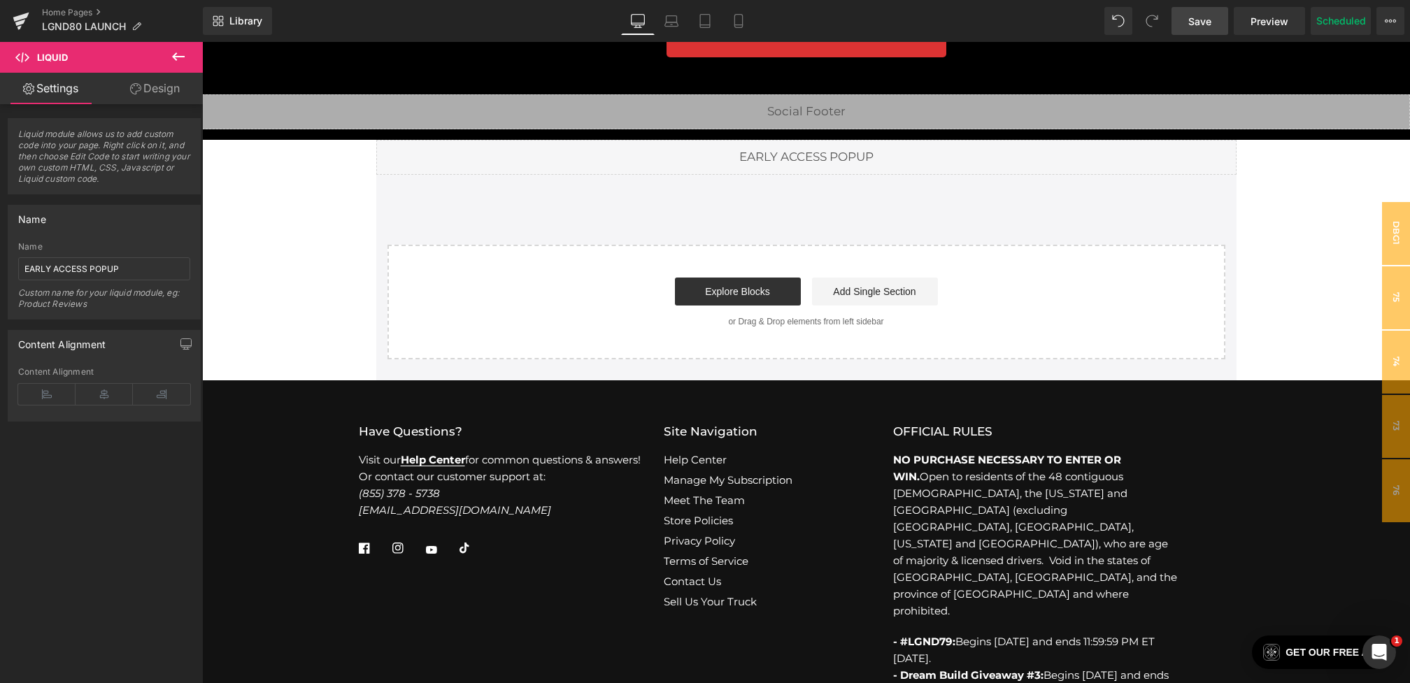
click at [1186, 23] on link "Save" at bounding box center [1200, 21] width 57 height 28
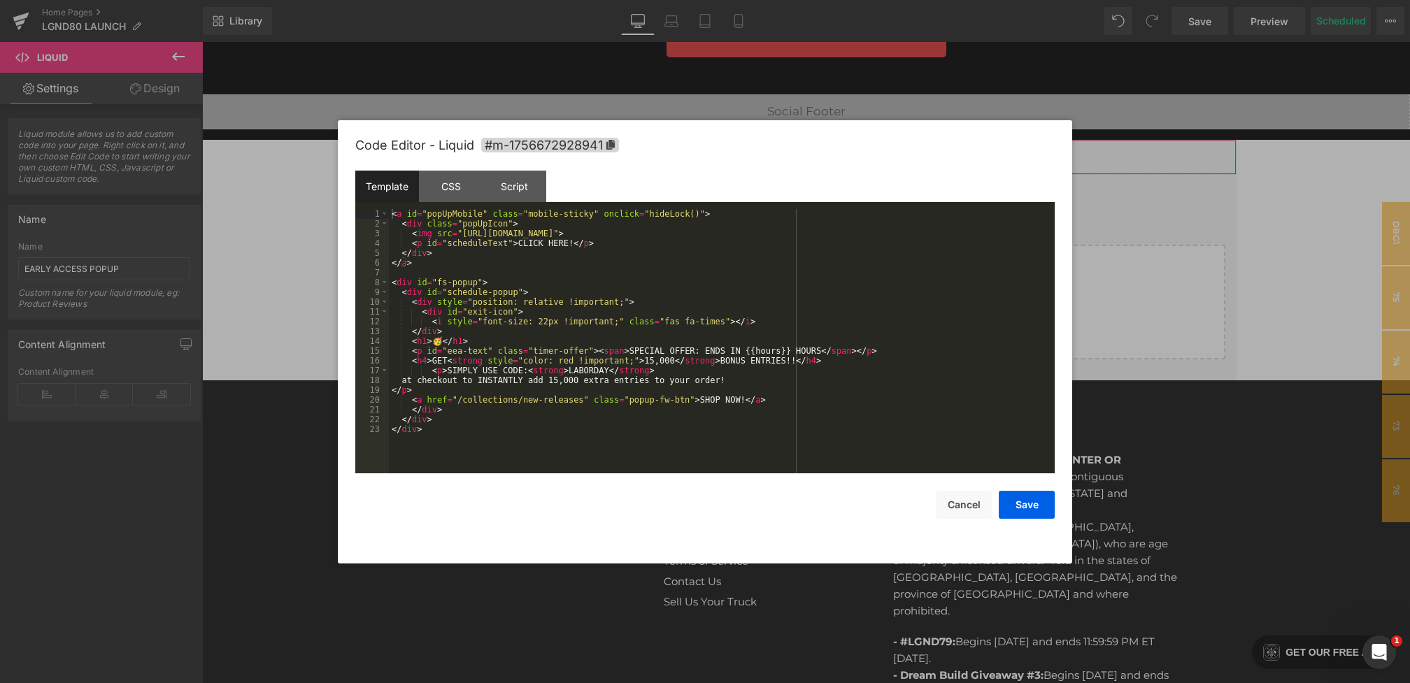
click at [642, 0] on div "You are previewing how the will restyle your page. You can not edit Elements in…" at bounding box center [705, 0] width 1410 height 0
click at [820, 350] on div "< a id = "popUpMobile" class = "mobile-sticky" onclick = "hideLock()" > < div c…" at bounding box center [722, 351] width 666 height 284
click at [1020, 510] on button "Save" at bounding box center [1027, 505] width 56 height 28
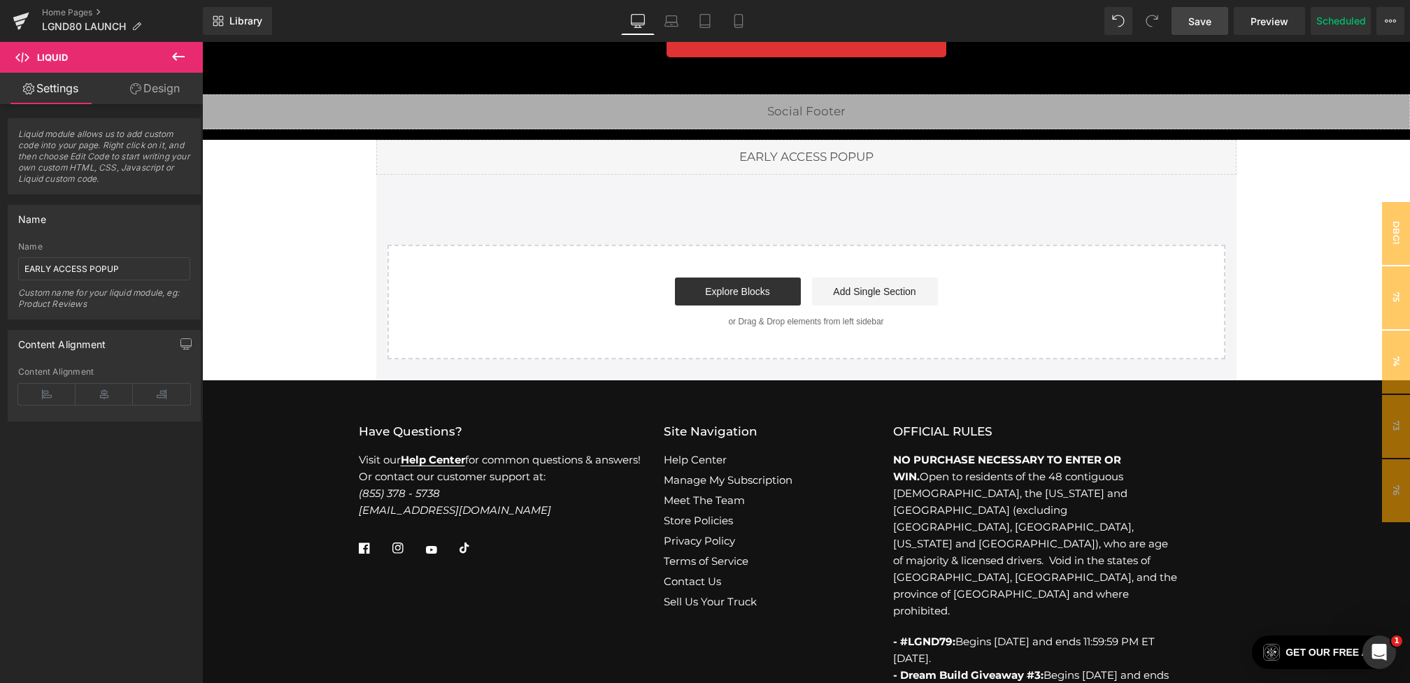
click at [1183, 23] on link "Save" at bounding box center [1200, 21] width 57 height 28
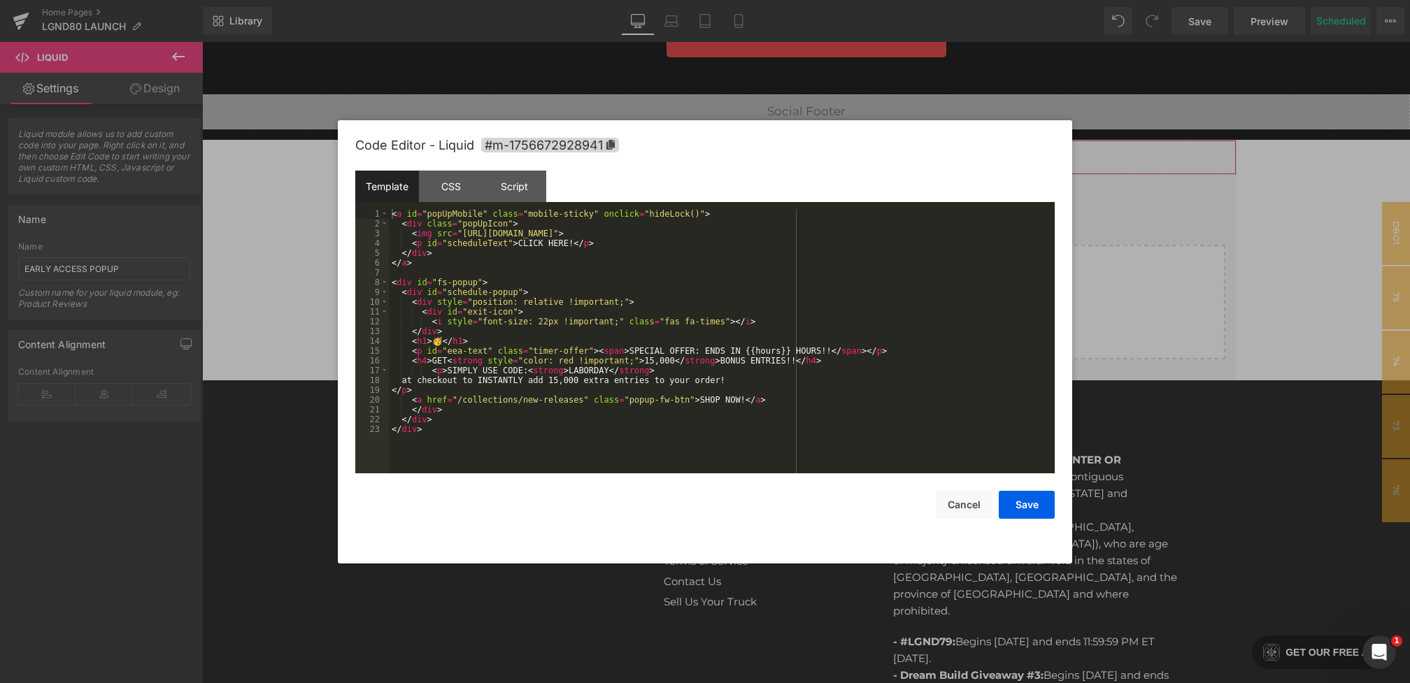
click at [651, 0] on div "You are previewing how the will restyle your page. You can not edit Elements in…" at bounding box center [705, 0] width 1410 height 0
drag, startPoint x: 411, startPoint y: 380, endPoint x: 359, endPoint y: 380, distance: 52.5
click at [359, 380] on pre "1 2 3 4 5 6 7 8 9 10 11 12 13 14 15 16 17 18 19 20 21 22 23 < a id = "popUpMobi…" at bounding box center [704, 341] width 699 height 264
click at [740, 370] on div "< a id = "popUpMobile" class = "mobile-sticky" onclick = "hideLock()" > < div c…" at bounding box center [722, 351] width 666 height 284
drag, startPoint x: 777, startPoint y: 371, endPoint x: 826, endPoint y: 371, distance: 49.0
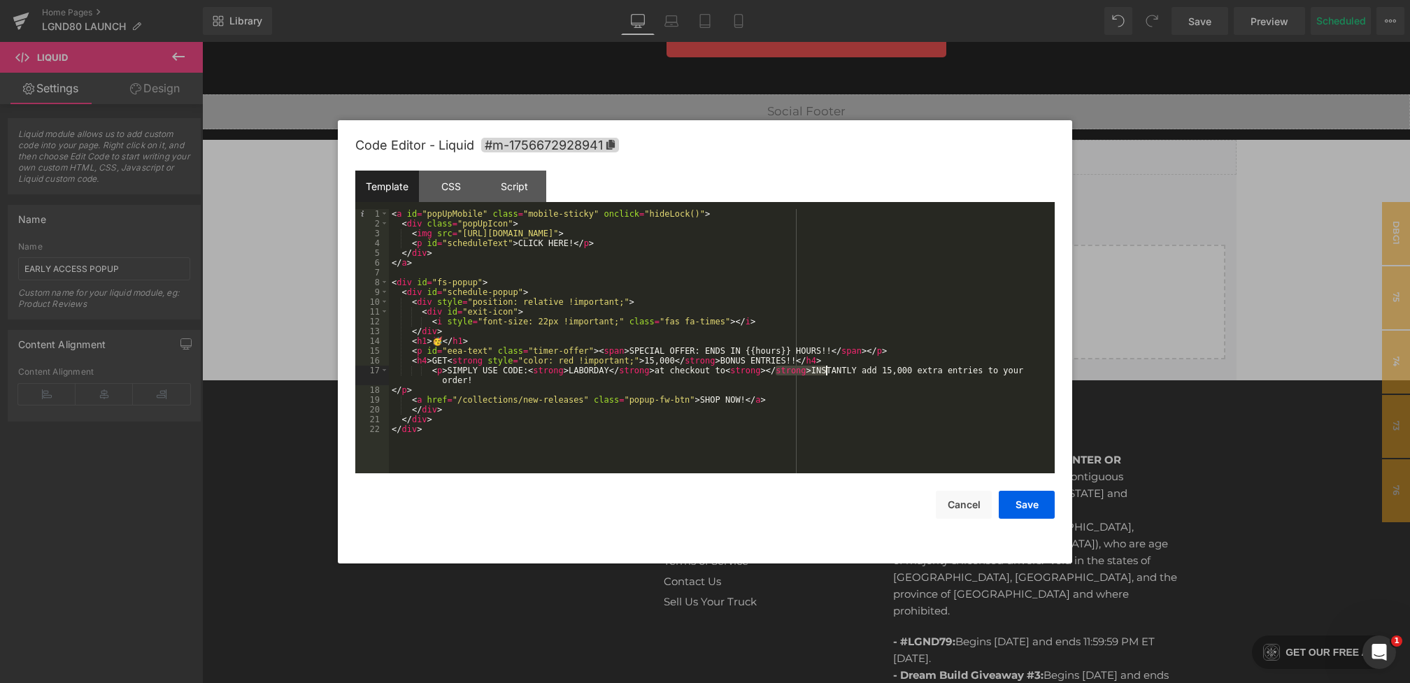
click at [826, 371] on div "< a id = "popUpMobile" class = "mobile-sticky" onclick = "hideLock()" > < div c…" at bounding box center [722, 351] width 666 height 284
click at [776, 370] on div "< a id = "popUpMobile" class = "mobile-sticky" onclick = "hideLock()" > < div c…" at bounding box center [722, 351] width 666 height 284
drag, startPoint x: 783, startPoint y: 371, endPoint x: 804, endPoint y: 371, distance: 20.3
click at [804, 371] on div "< a id = "popUpMobile" class = "mobile-sticky" onclick = "hideLock()" > < div c…" at bounding box center [722, 351] width 666 height 284
click at [785, 371] on div "< a id = "popUpMobile" class = "mobile-sticky" onclick = "hideLock()" > < div c…" at bounding box center [722, 351] width 666 height 284
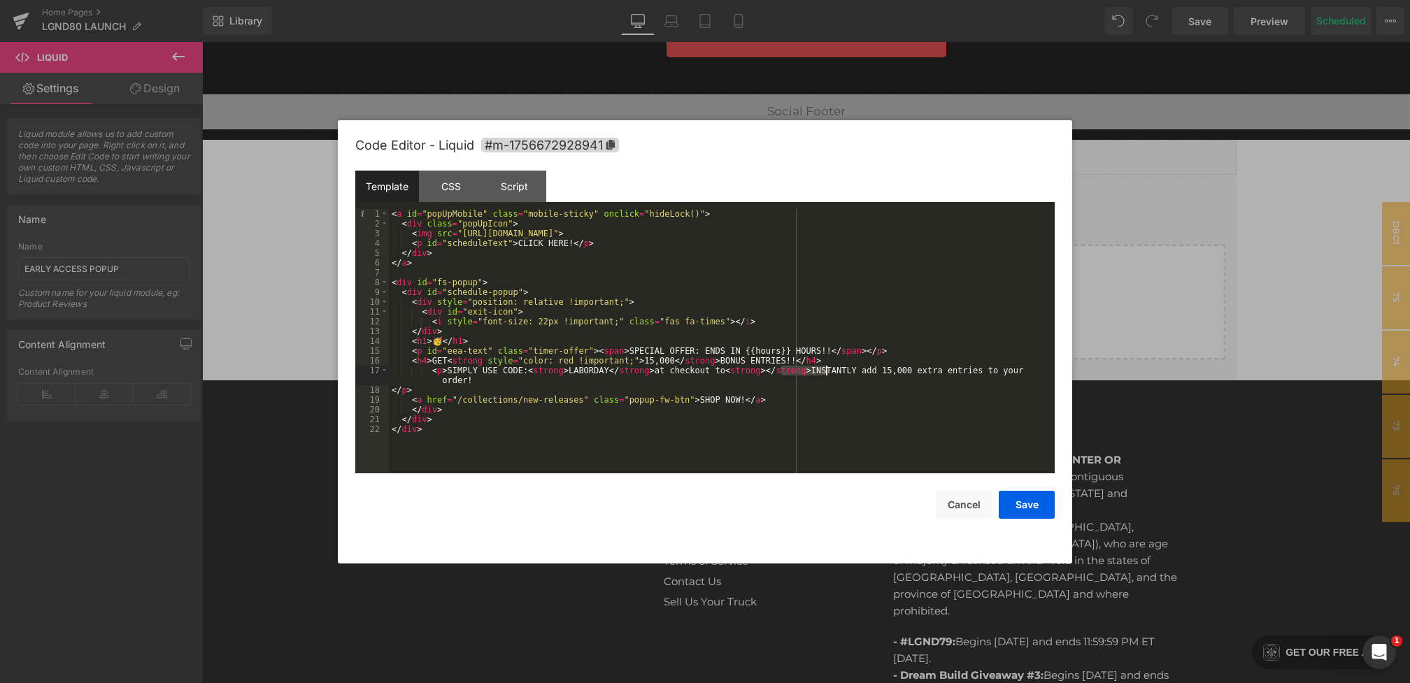
drag, startPoint x: 781, startPoint y: 371, endPoint x: 825, endPoint y: 371, distance: 43.4
click at [825, 371] on div "< a id = "popUpMobile" class = "mobile-sticky" onclick = "hideLock()" > < div c…" at bounding box center [722, 351] width 666 height 284
click at [1018, 505] on button "Save" at bounding box center [1027, 505] width 56 height 28
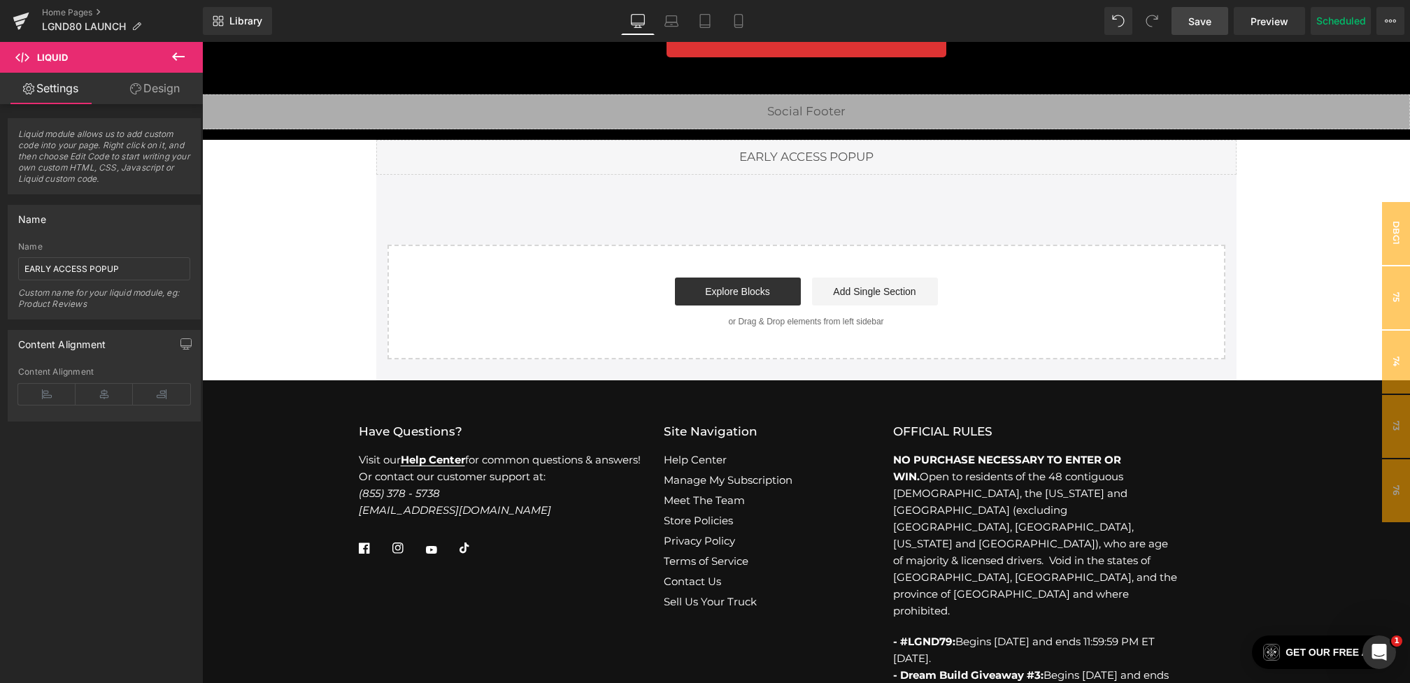
click at [1202, 25] on span "Save" at bounding box center [1199, 21] width 23 height 15
click at [1207, 10] on link "Save" at bounding box center [1200, 21] width 57 height 28
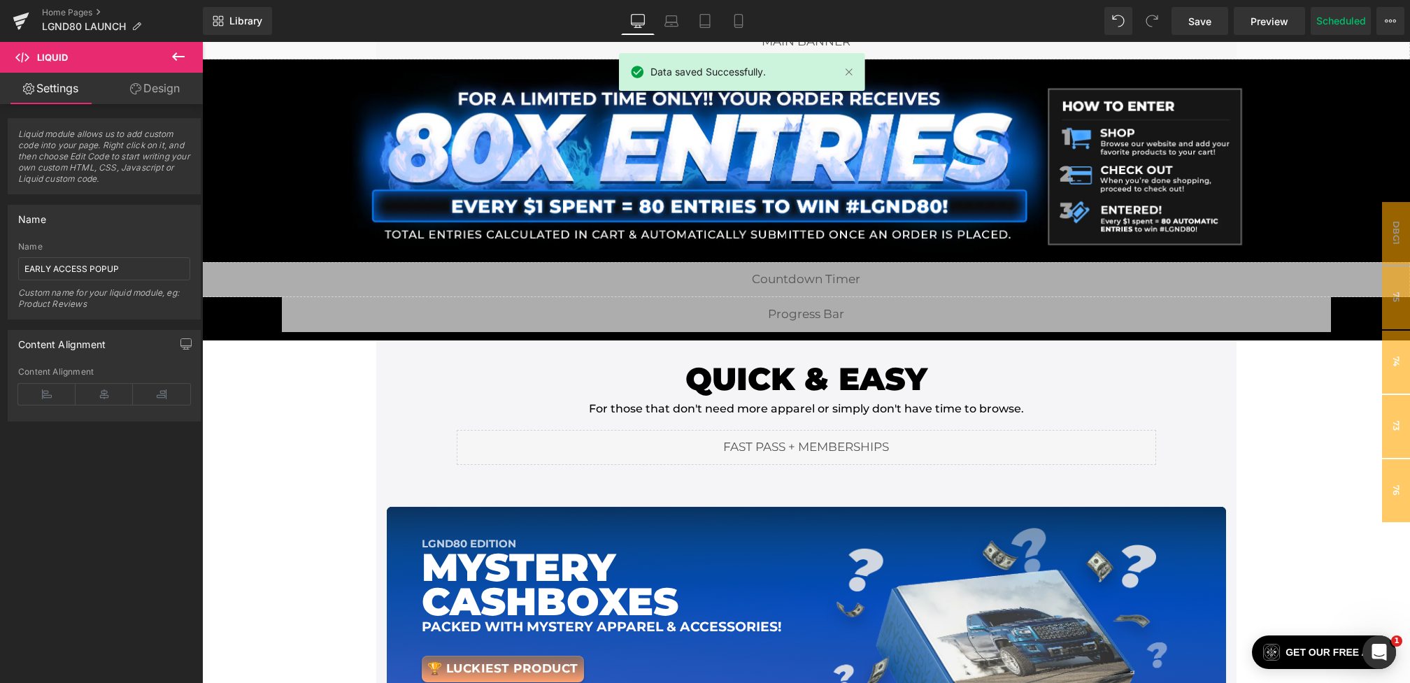
scroll to position [0, 0]
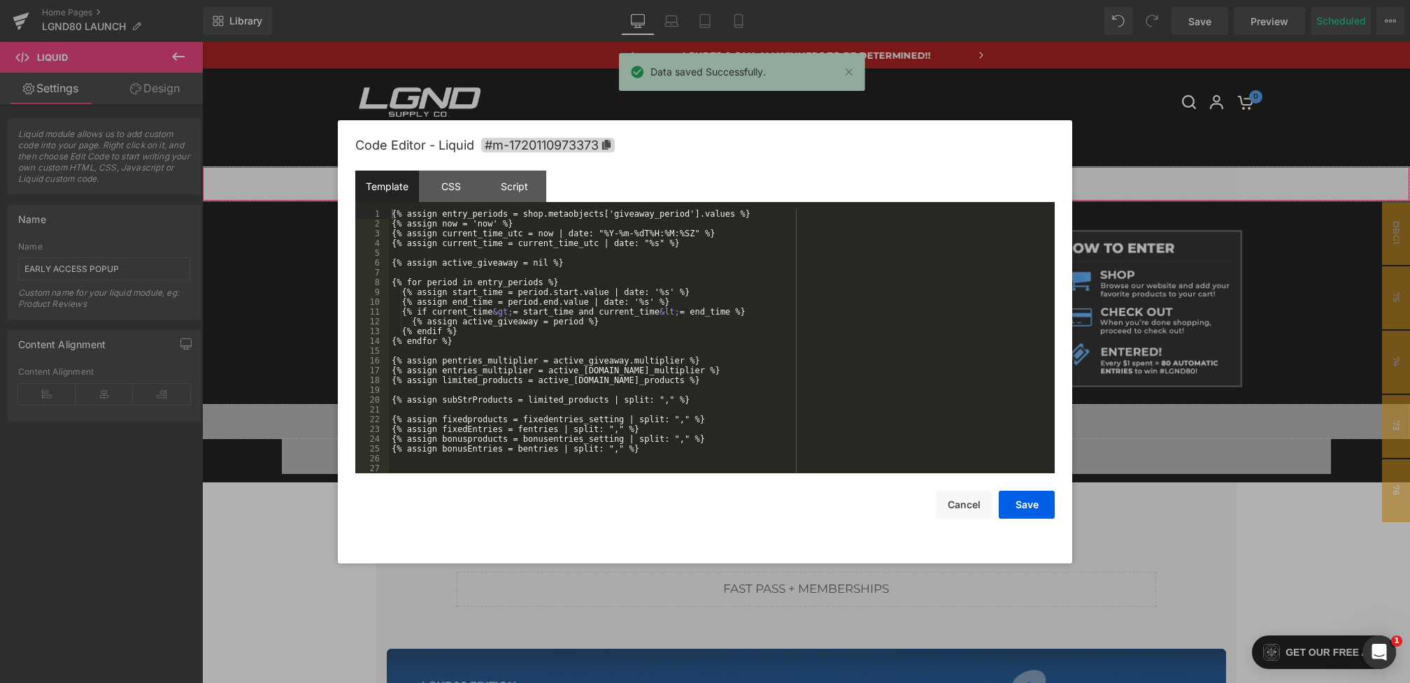
click at [706, 0] on div "You are previewing how the will restyle your page. You can not edit Elements in…" at bounding box center [705, 0] width 1410 height 0
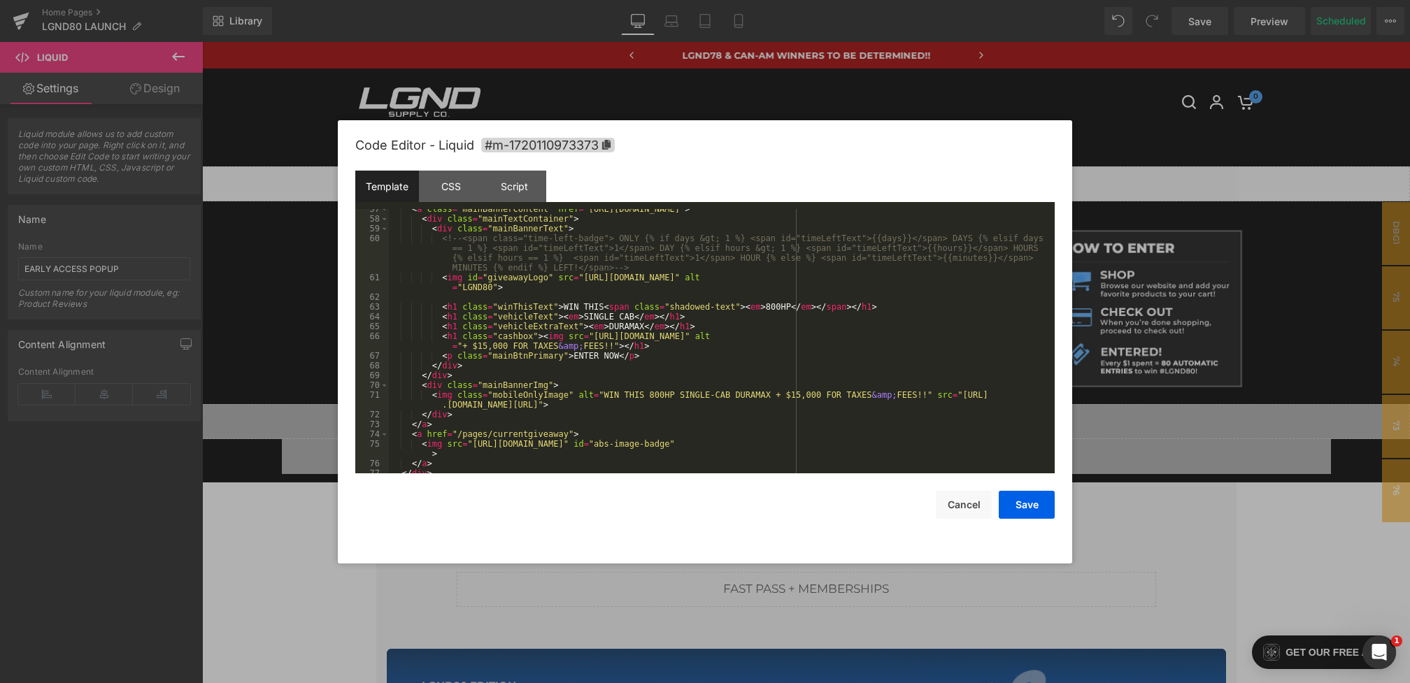
scroll to position [536, 0]
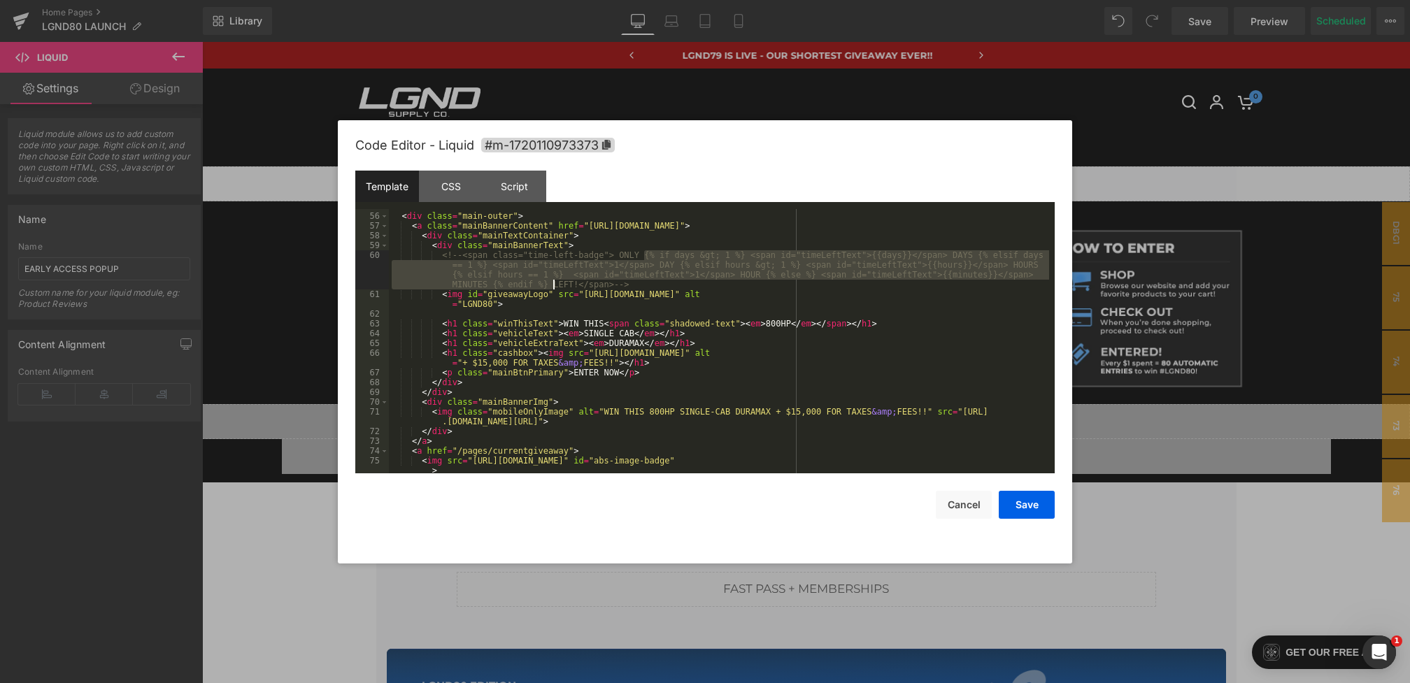
drag, startPoint x: 645, startPoint y: 256, endPoint x: 551, endPoint y: 283, distance: 97.6
click at [551, 283] on div "< div class = "mainBannerContainer" > < div class = "main-outer" > < a class = …" at bounding box center [719, 348] width 660 height 294
click at [1252, 315] on div at bounding box center [705, 341] width 1410 height 683
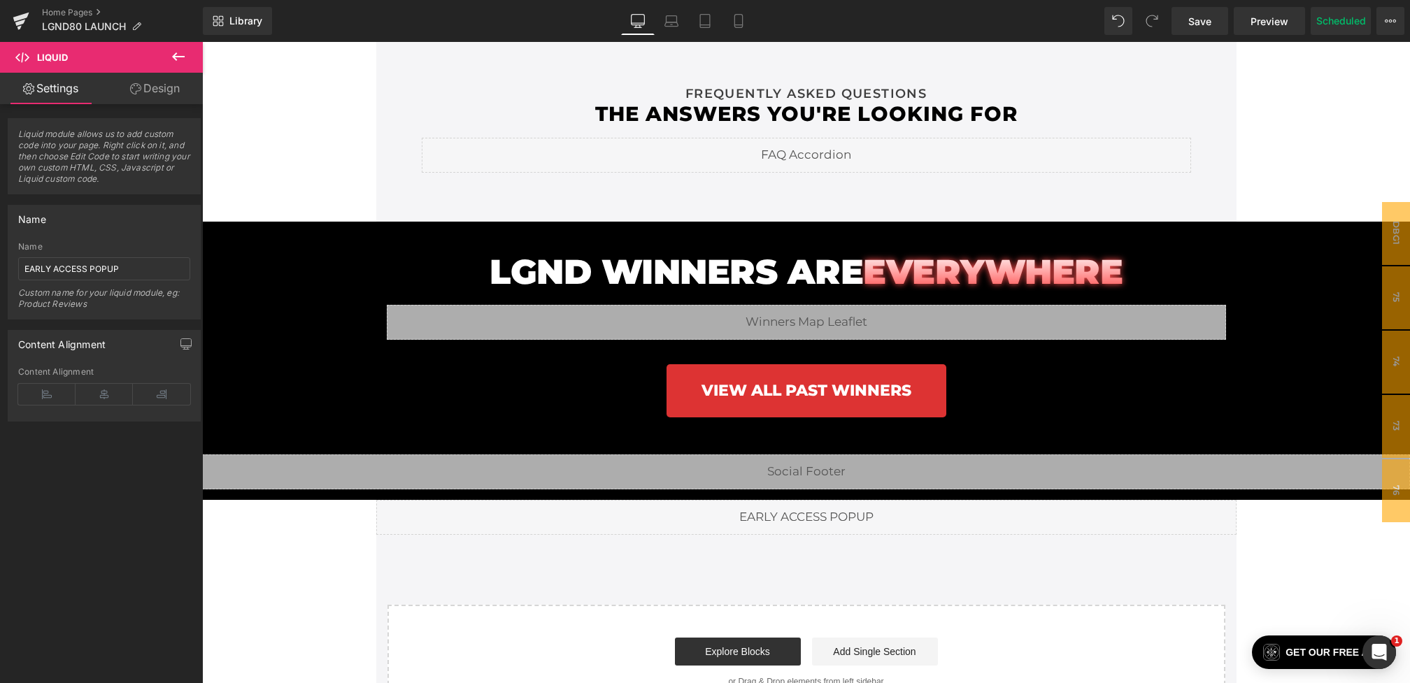
scroll to position [5145, 0]
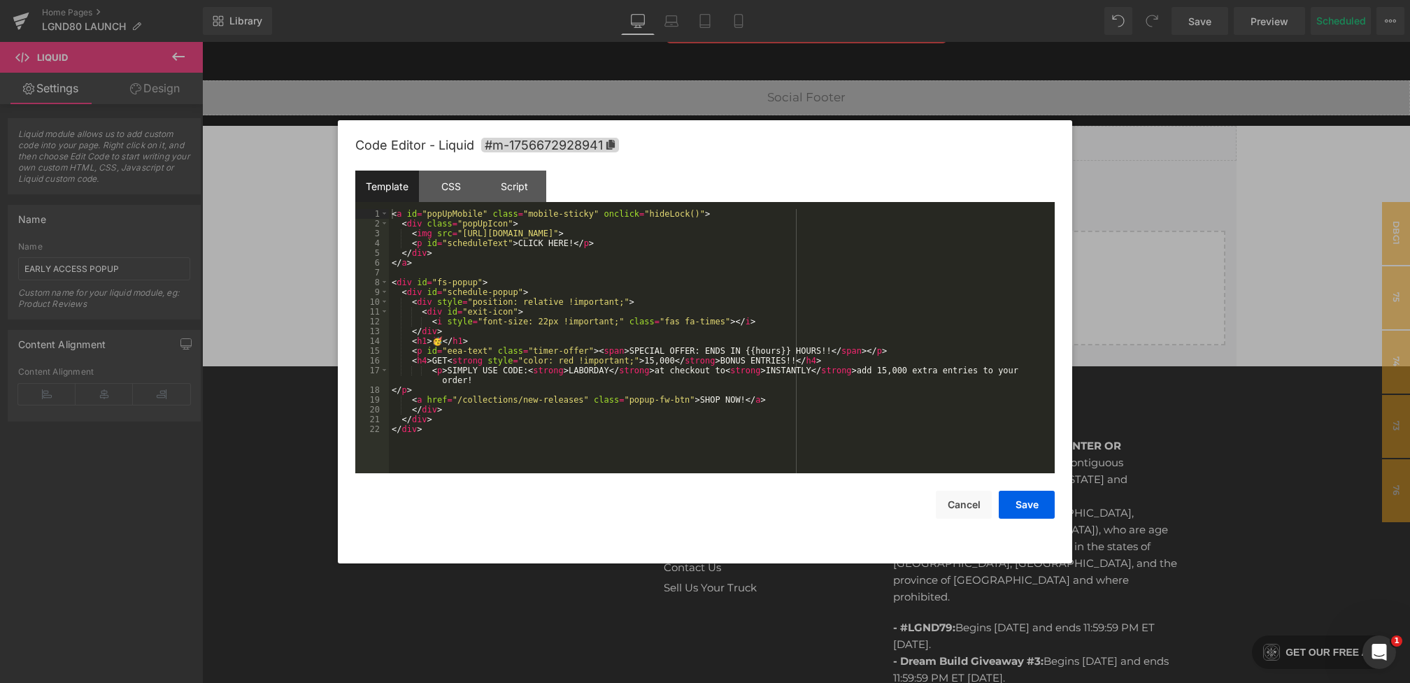
click at [651, 0] on div "You are previewing how the will restyle your page. You can not edit Elements in…" at bounding box center [705, 0] width 1410 height 0
click at [744, 348] on div "< a id = "popUpMobile" class = "mobile-sticky" onclick = "hideLock()" > < div c…" at bounding box center [722, 351] width 666 height 284
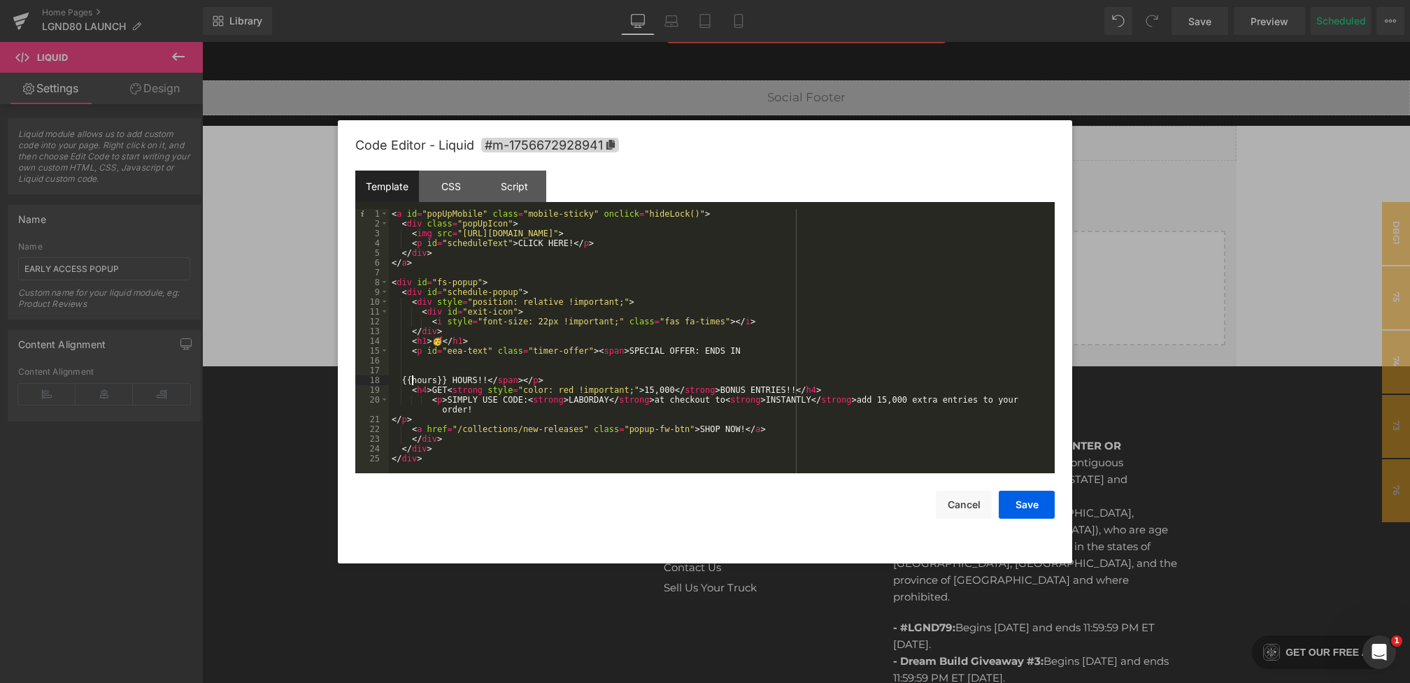
click at [711, 362] on div "< a id = "popUpMobile" class = "mobile-sticky" onclick = "hideLock()" > < div c…" at bounding box center [722, 351] width 666 height 284
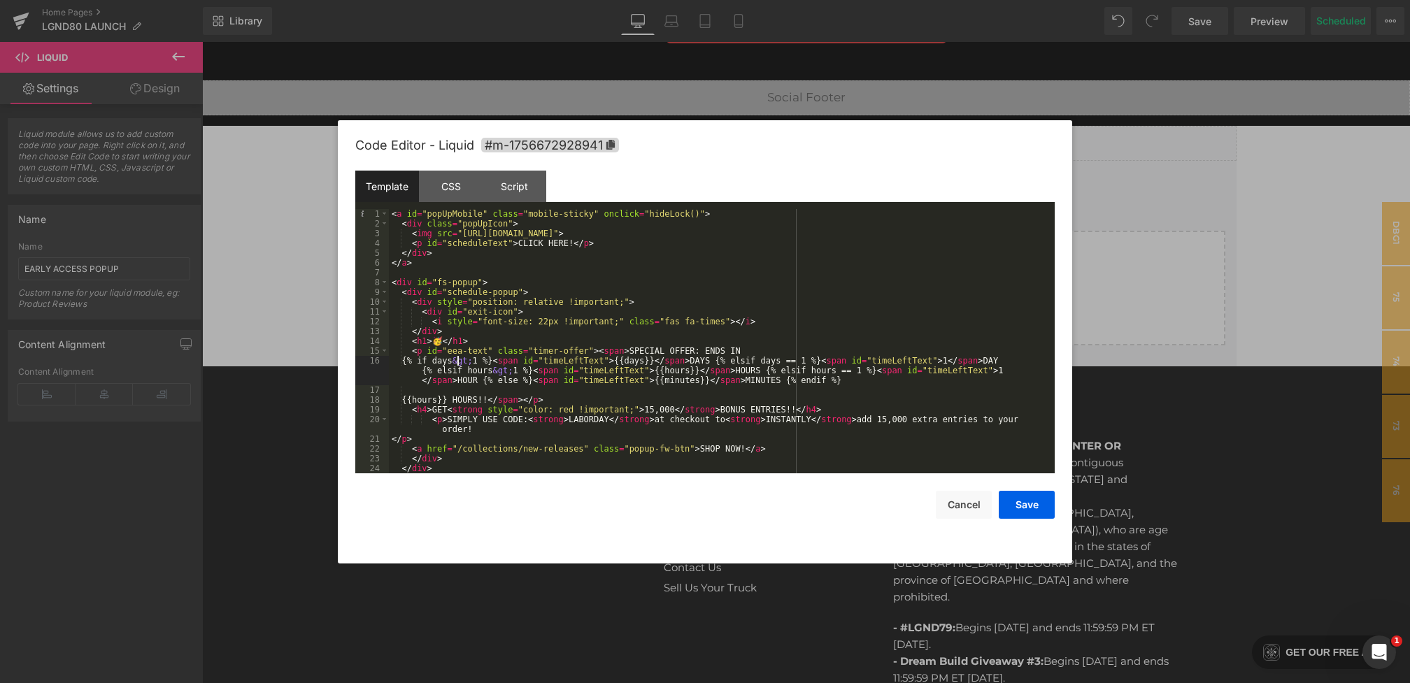
drag, startPoint x: 460, startPoint y: 359, endPoint x: 445, endPoint y: 359, distance: 14.7
click at [445, 359] on div "< a id = "popUpMobile" class = "mobile-sticky" onclick = "hideLock()" > < div c…" at bounding box center [719, 351] width 660 height 284
drag, startPoint x: 525, startPoint y: 362, endPoint x: 667, endPoint y: 367, distance: 142.8
click at [667, 367] on div "< a id = "popUpMobile" class = "mobile-sticky" onclick = "hideLock()" > < div c…" at bounding box center [719, 351] width 660 height 284
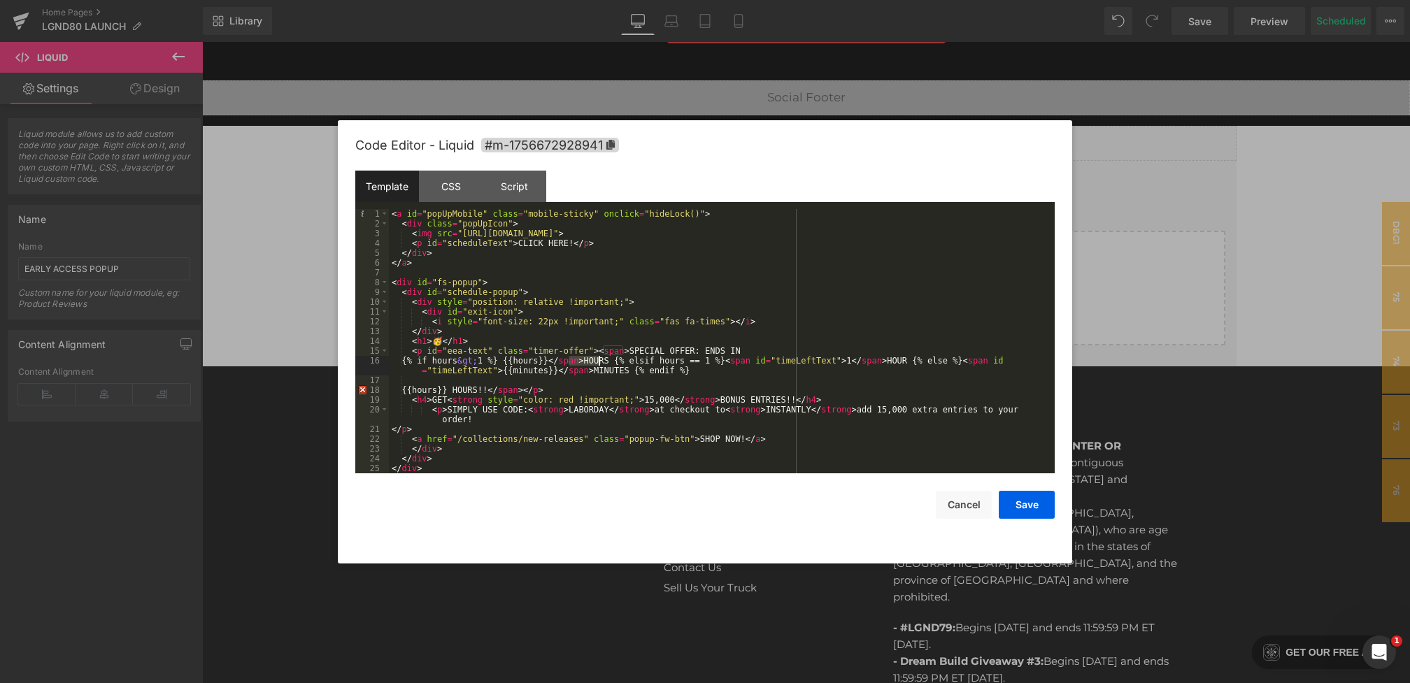
drag, startPoint x: 568, startPoint y: 360, endPoint x: 604, endPoint y: 360, distance: 36.4
click at [604, 360] on div "< a id = "popUpMobile" class = "mobile-sticky" onclick = "hideLock()" > < div c…" at bounding box center [722, 351] width 666 height 284
drag, startPoint x: 726, startPoint y: 361, endPoint x: 848, endPoint y: 362, distance: 121.7
click at [848, 362] on div "< a id = "popUpMobile" class = "mobile-sticky" onclick = "hideLock()" > < div c…" at bounding box center [722, 351] width 666 height 284
drag, startPoint x: 730, startPoint y: 362, endPoint x: 764, endPoint y: 362, distance: 34.3
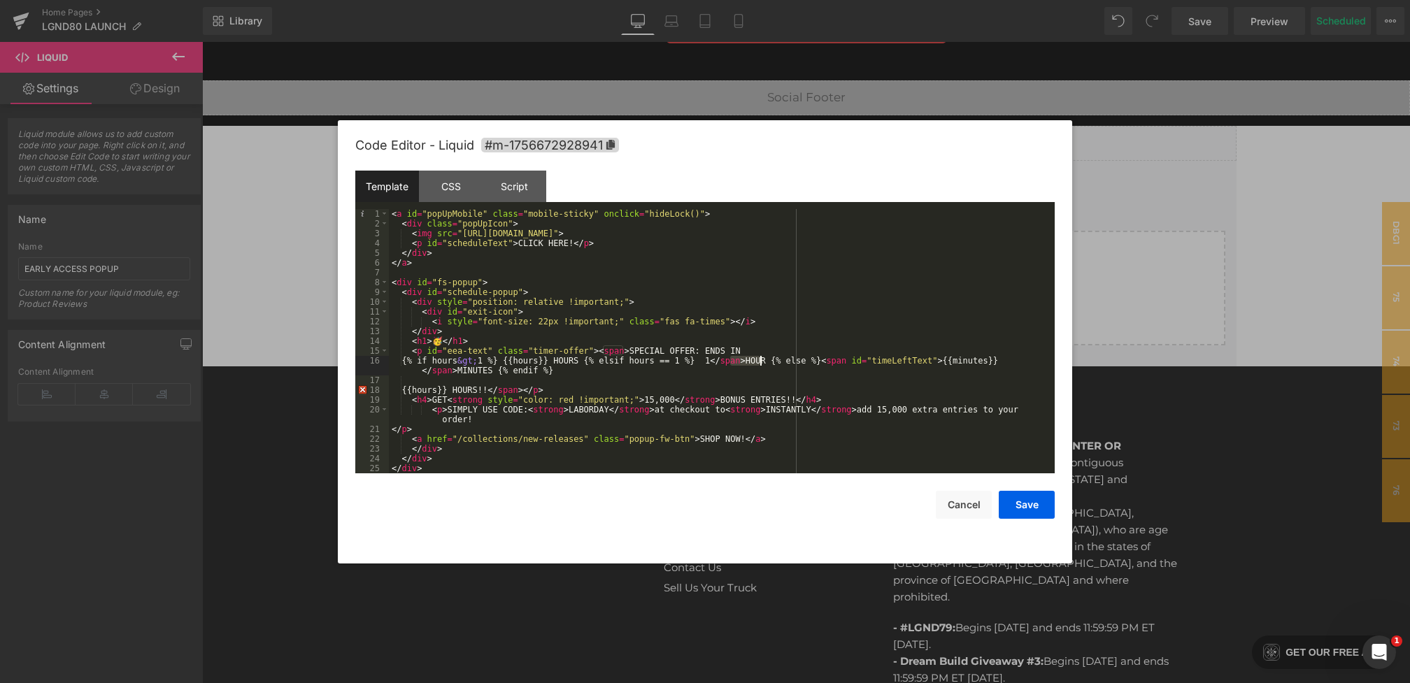
click at [764, 362] on div "< a id = "popUpMobile" class = "mobile-sticky" onclick = "hideLock()" > < div c…" at bounding box center [722, 351] width 666 height 284
drag, startPoint x: 816, startPoint y: 360, endPoint x: 937, endPoint y: 362, distance: 121.0
click at [937, 362] on div "< a id = "popUpMobile" class = "mobile-sticky" onclick = "hideLock()" > < div c…" at bounding box center [722, 351] width 666 height 284
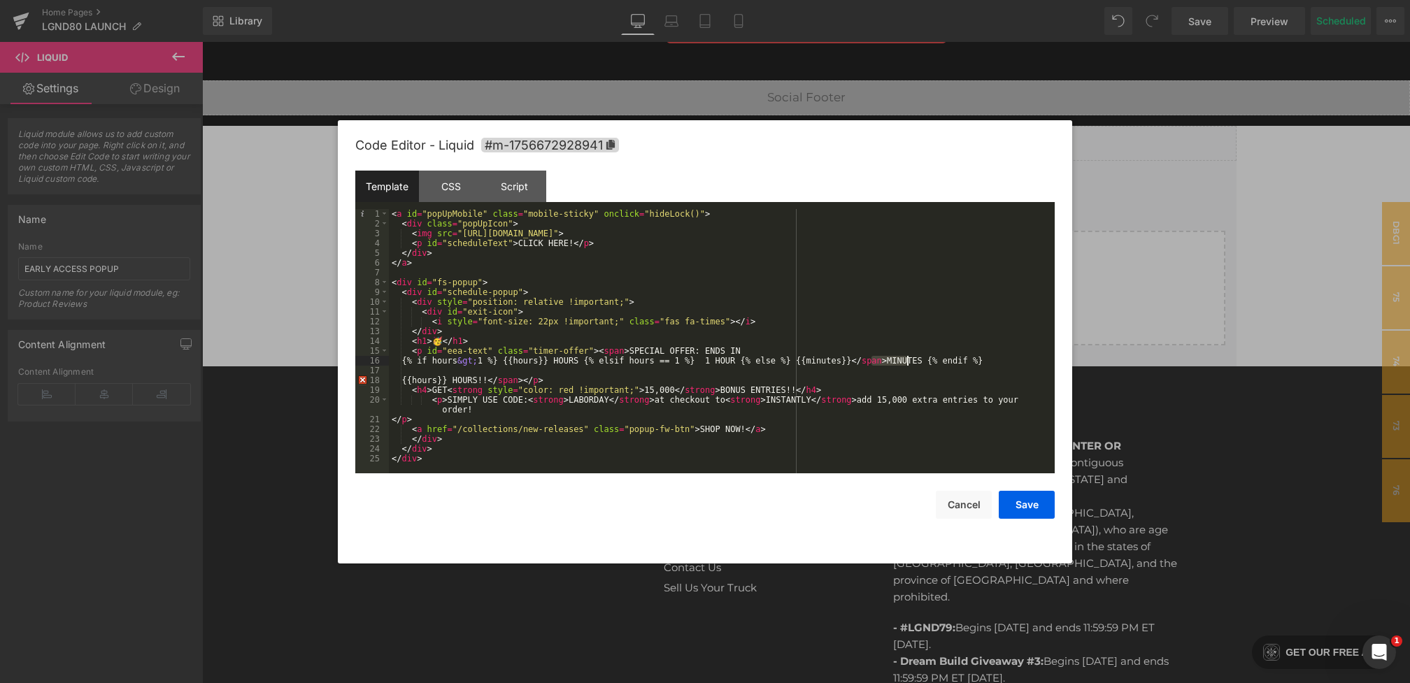
drag, startPoint x: 872, startPoint y: 361, endPoint x: 908, endPoint y: 360, distance: 35.7
click at [908, 360] on div "< a id = "popUpMobile" class = "mobile-sticky" onclick = "hideLock()" > < div c…" at bounding box center [722, 351] width 666 height 284
drag, startPoint x: 486, startPoint y: 378, endPoint x: 338, endPoint y: 369, distance: 148.6
click at [338, 369] on div "Code Editor - Liquid #m-1756672928941 Template CSS Script Data 1 2 3 4 5 6 7 8 …" at bounding box center [705, 341] width 734 height 443
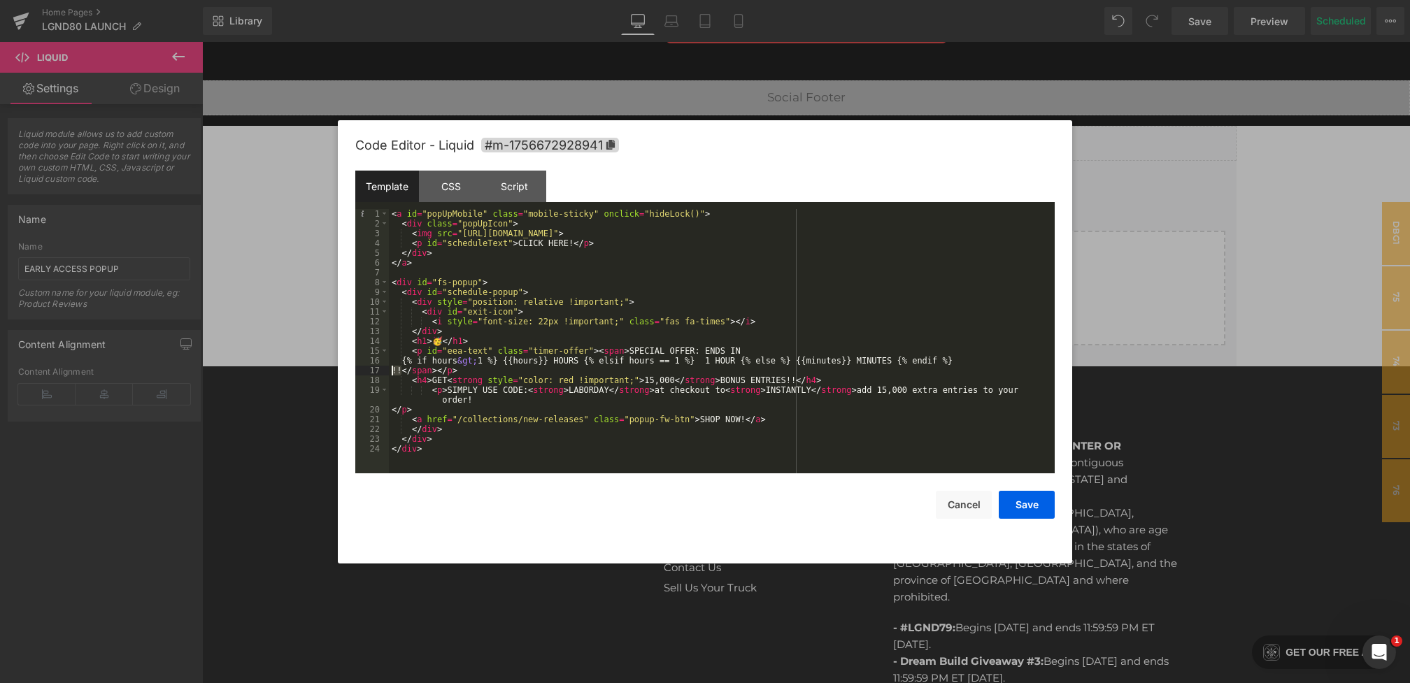
drag, startPoint x: 401, startPoint y: 372, endPoint x: 374, endPoint y: 372, distance: 27.3
click at [374, 372] on pre "1 2 3 4 5 6 7 8 9 10 11 12 13 14 15 16 17 18 19 20 21 22 23 24 < a id = "popUpM…" at bounding box center [704, 341] width 699 height 264
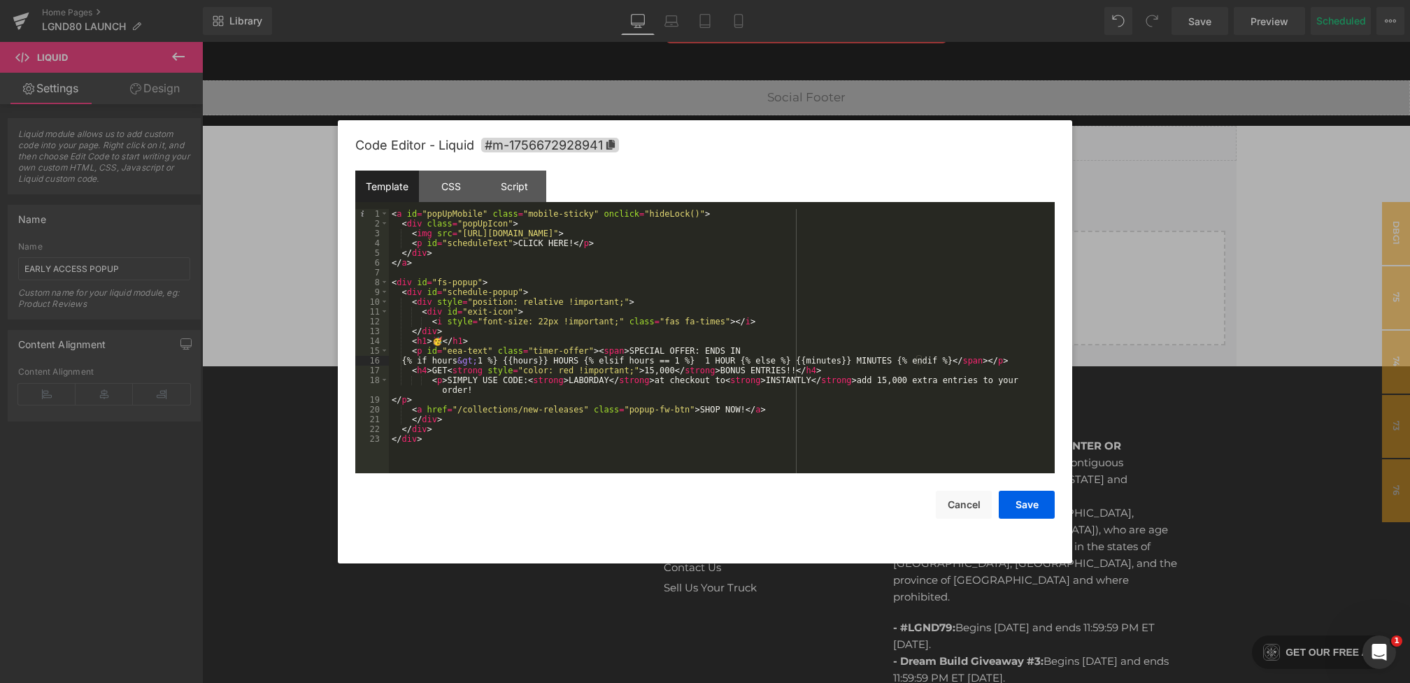
click at [913, 357] on div "< a id = "popUpMobile" class = "mobile-sticky" onclick = "hideLock()" > < div c…" at bounding box center [722, 351] width 666 height 284
click at [755, 360] on div "< a id = "popUpMobile" class = "mobile-sticky" onclick = "hideLock()" > < div c…" at bounding box center [722, 351] width 666 height 284
click at [599, 360] on div "< a id = "popUpMobile" class = "mobile-sticky" onclick = "hideLock()" > < div c…" at bounding box center [722, 351] width 666 height 284
click at [776, 362] on div "< a id = "popUpMobile" class = "mobile-sticky" onclick = "hideLock()" > < div c…" at bounding box center [722, 351] width 666 height 284
click at [1034, 506] on button "Save" at bounding box center [1027, 505] width 56 height 28
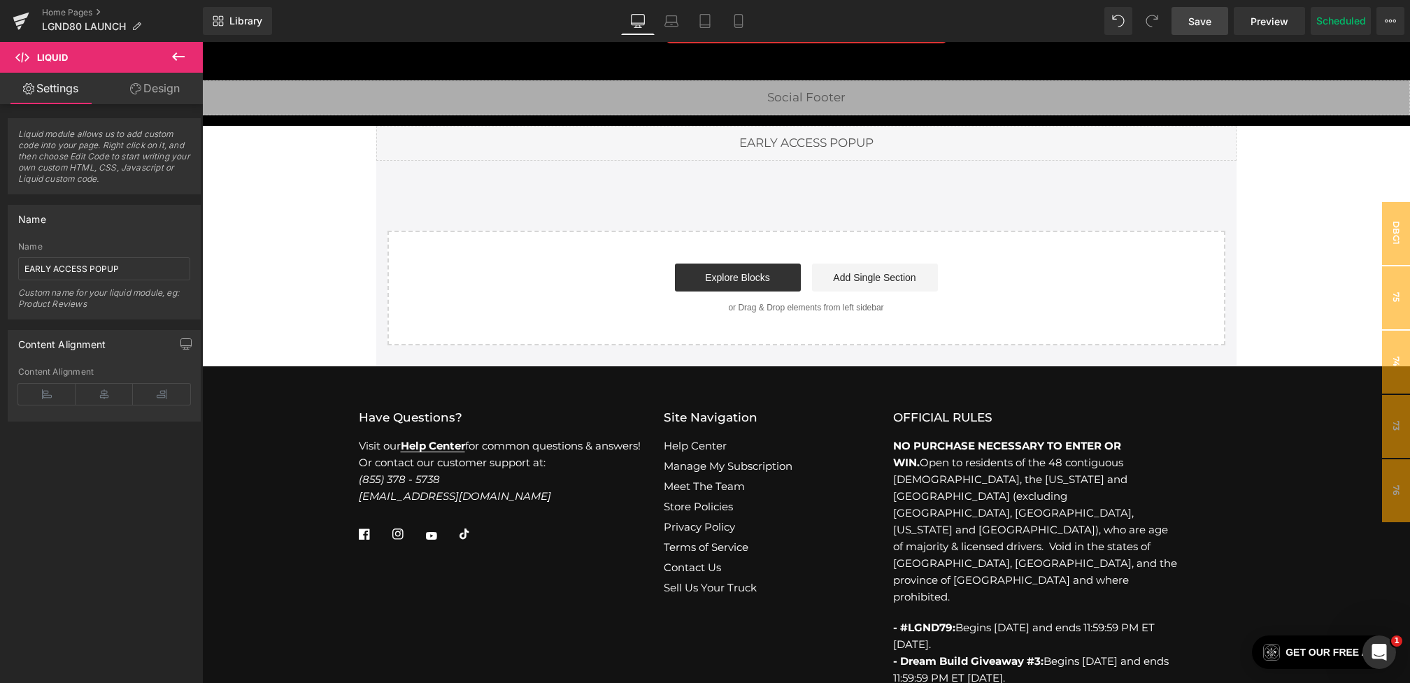
click at [1200, 24] on span "Save" at bounding box center [1199, 21] width 23 height 15
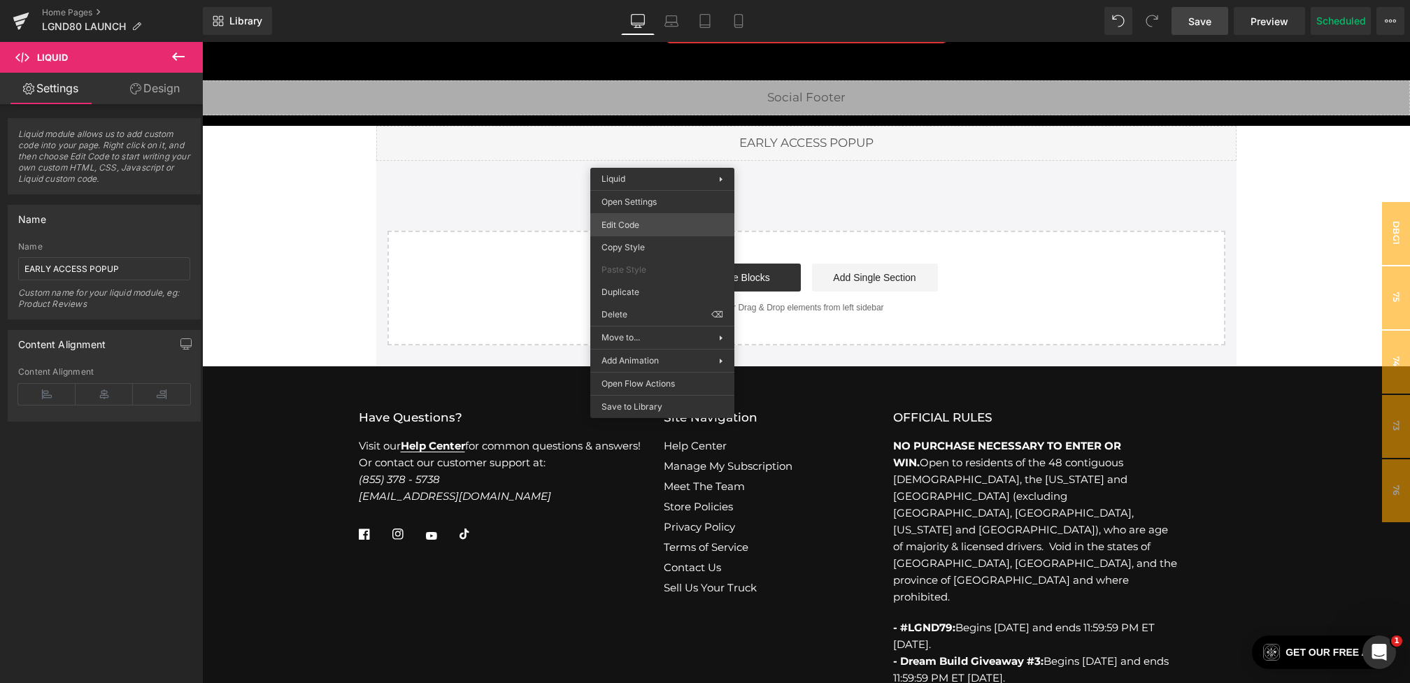
click at [634, 0] on div "You are previewing how the will restyle your page. You can not edit Elements in…" at bounding box center [705, 0] width 1410 height 0
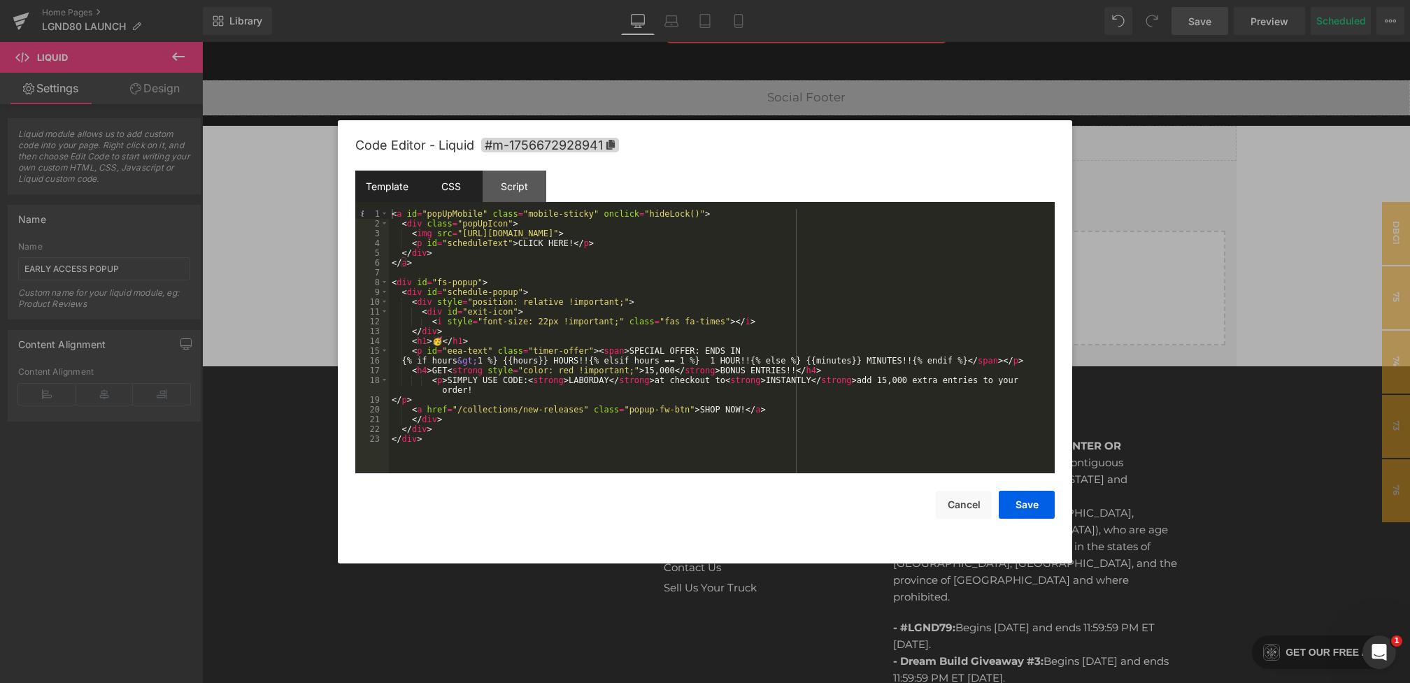
click at [458, 182] on div "CSS" at bounding box center [451, 186] width 64 height 31
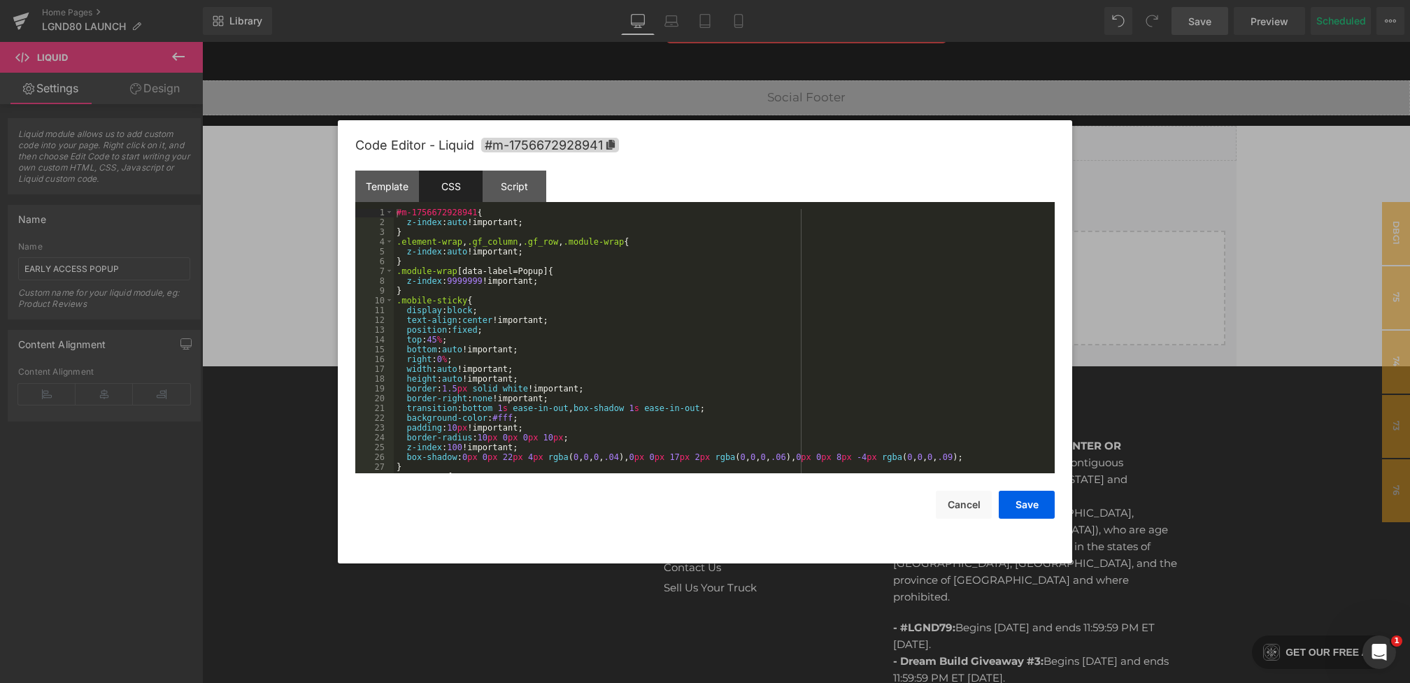
scroll to position [1567, 0]
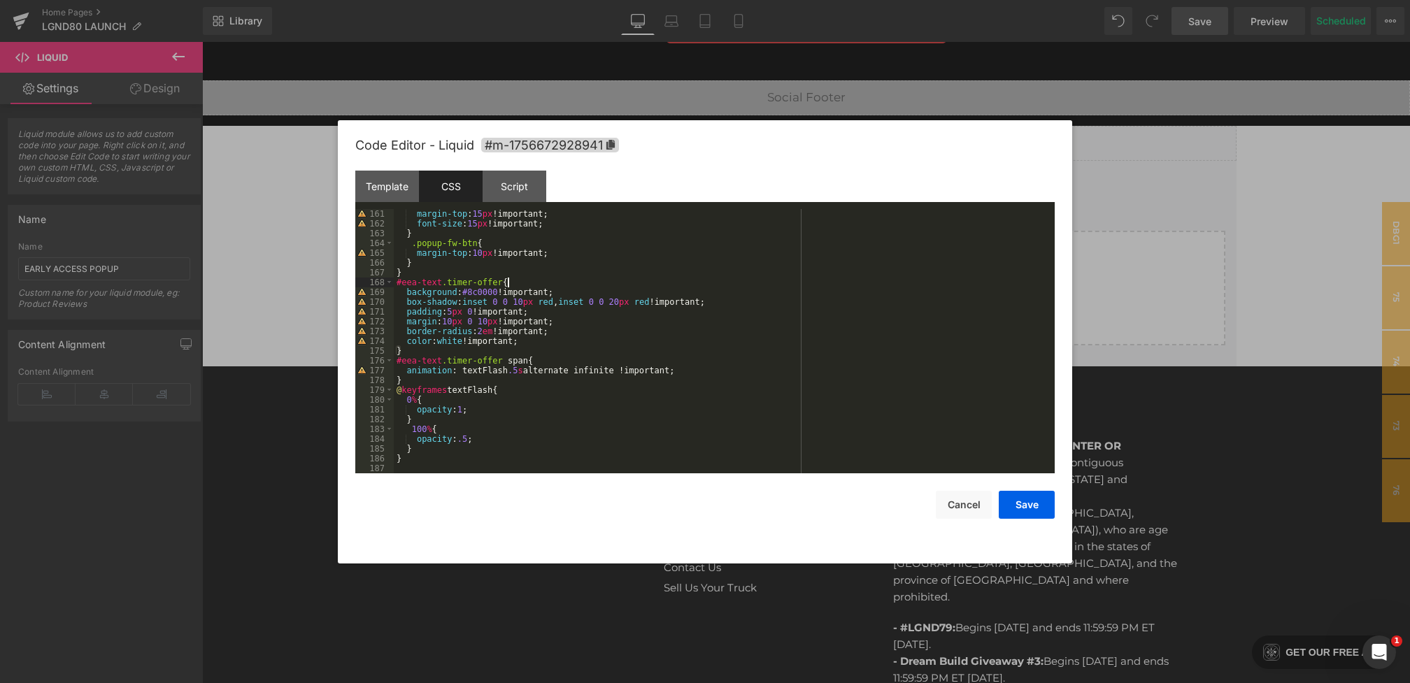
click at [516, 278] on div "margin-top : 15 px !important; font-size : 15 px !important; } .popup-fw-btn { …" at bounding box center [721, 351] width 655 height 284
click at [476, 322] on div "margin-top : 15 px !important; font-size : 15 px !important; } .popup-fw-btn { …" at bounding box center [721, 351] width 655 height 284
click at [1037, 514] on button "Save" at bounding box center [1027, 505] width 56 height 28
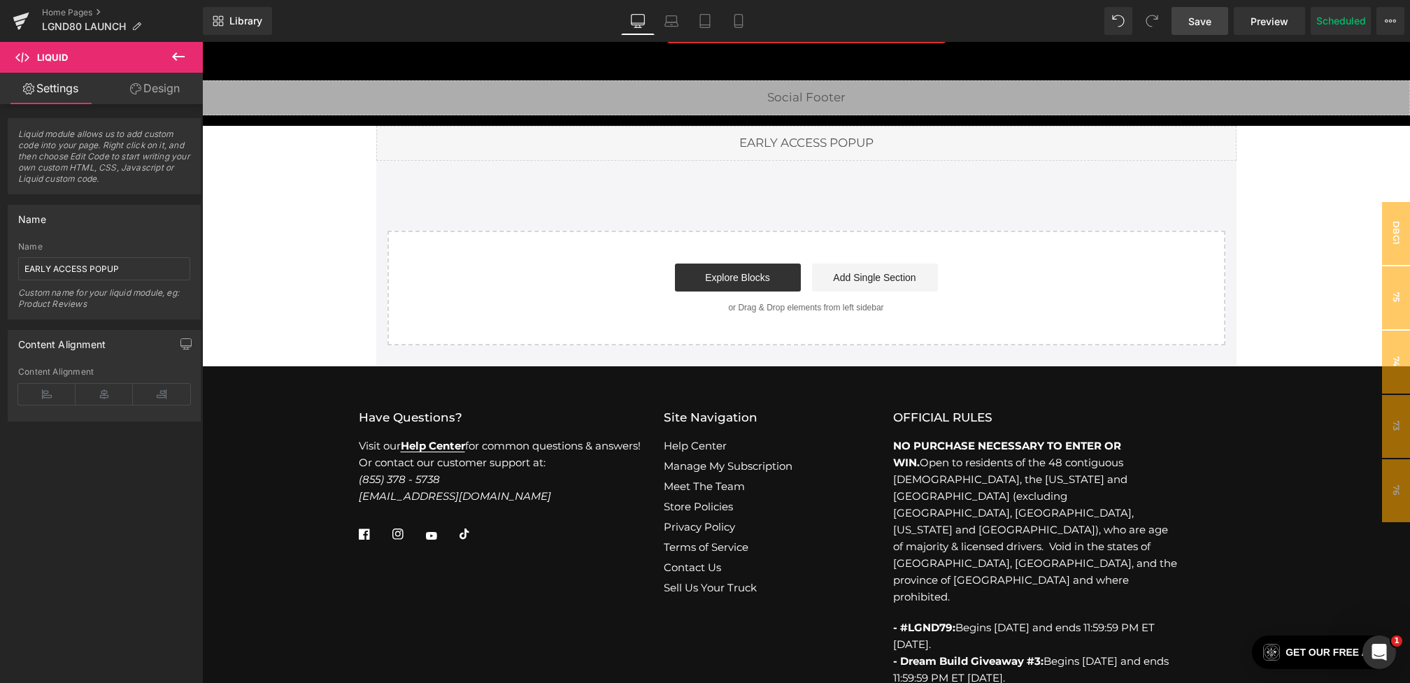
click at [1184, 22] on link "Save" at bounding box center [1200, 21] width 57 height 28
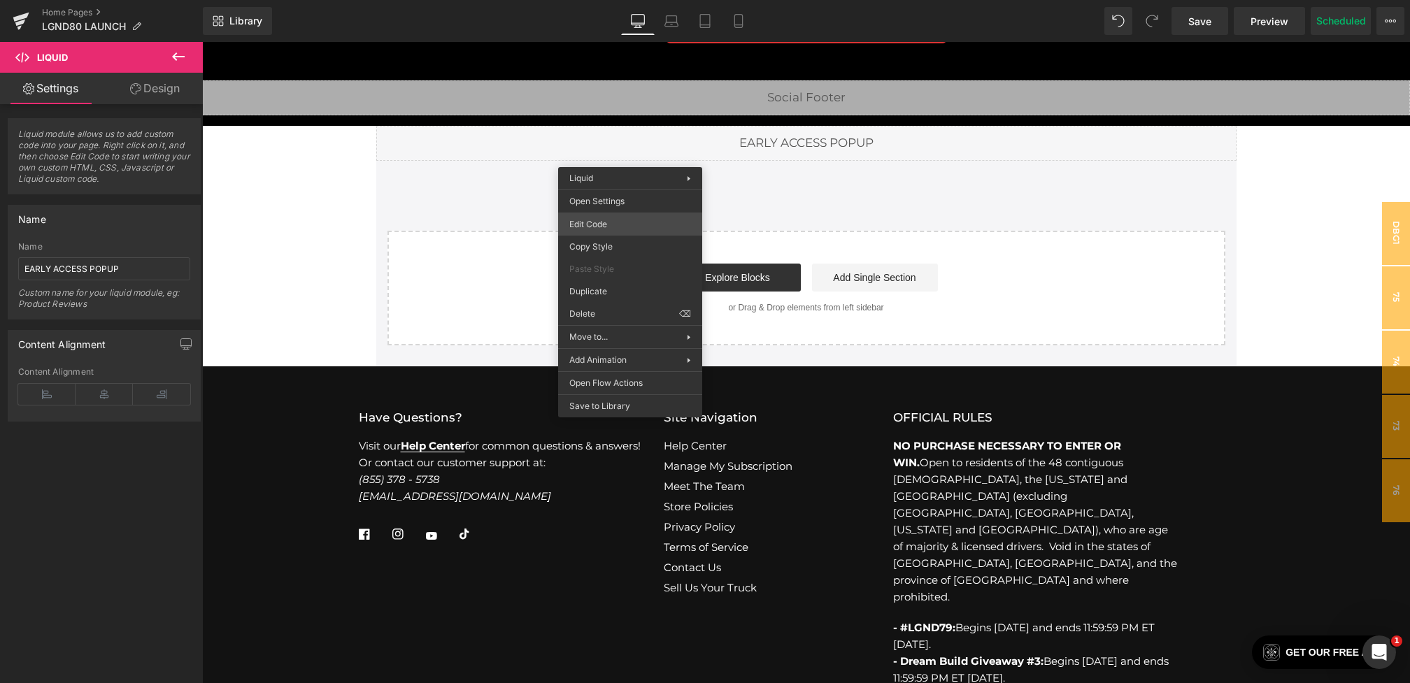
click at [599, 0] on div "You are previewing how the will restyle your page. You can not edit Elements in…" at bounding box center [705, 0] width 1410 height 0
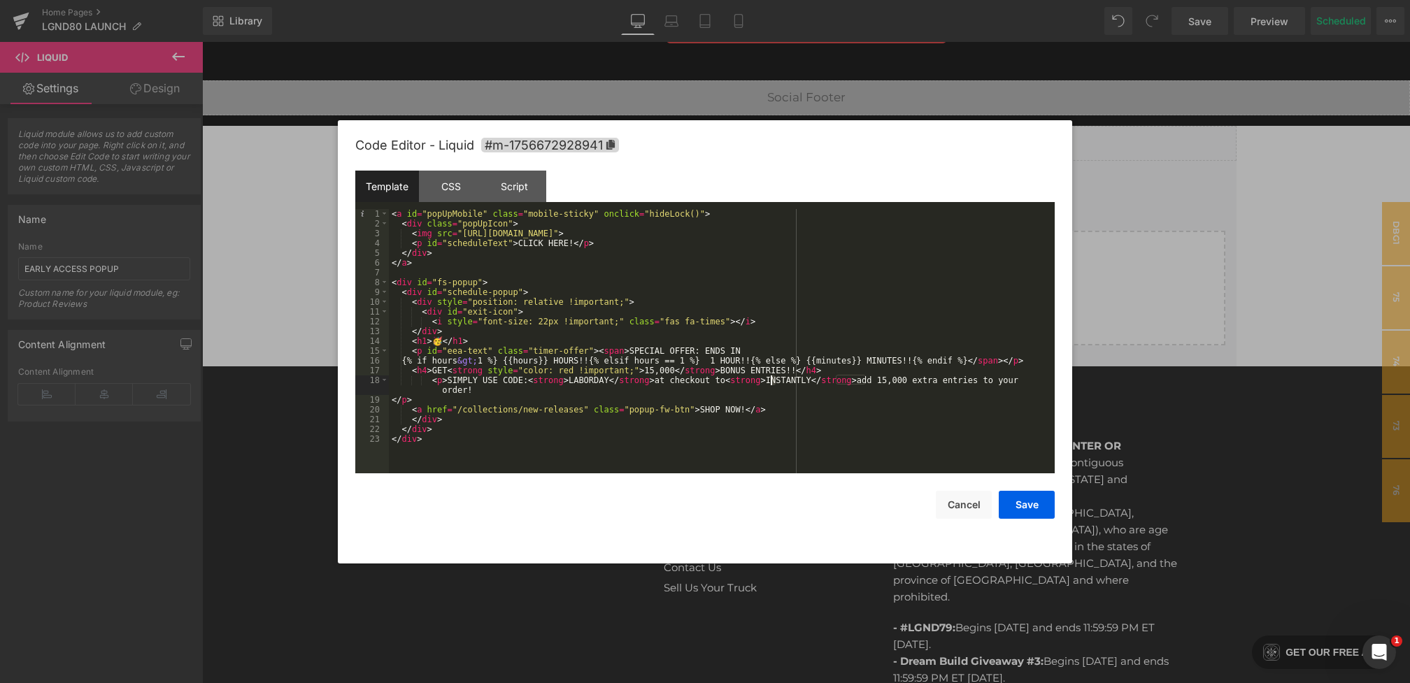
drag, startPoint x: 777, startPoint y: 379, endPoint x: 763, endPoint y: 379, distance: 14.0
click at [765, 379] on div "< a id = "popUpMobile" class = "mobile-sticky" onclick = "hideLock()" > < div c…" at bounding box center [722, 351] width 666 height 284
drag, startPoint x: 817, startPoint y: 381, endPoint x: 846, endPoint y: 381, distance: 29.4
click at [846, 381] on div "< a id = "popUpMobile" class = "mobile-sticky" onclick = "hideLock()" > < div c…" at bounding box center [722, 351] width 666 height 284
click at [1037, 513] on button "Save" at bounding box center [1027, 505] width 56 height 28
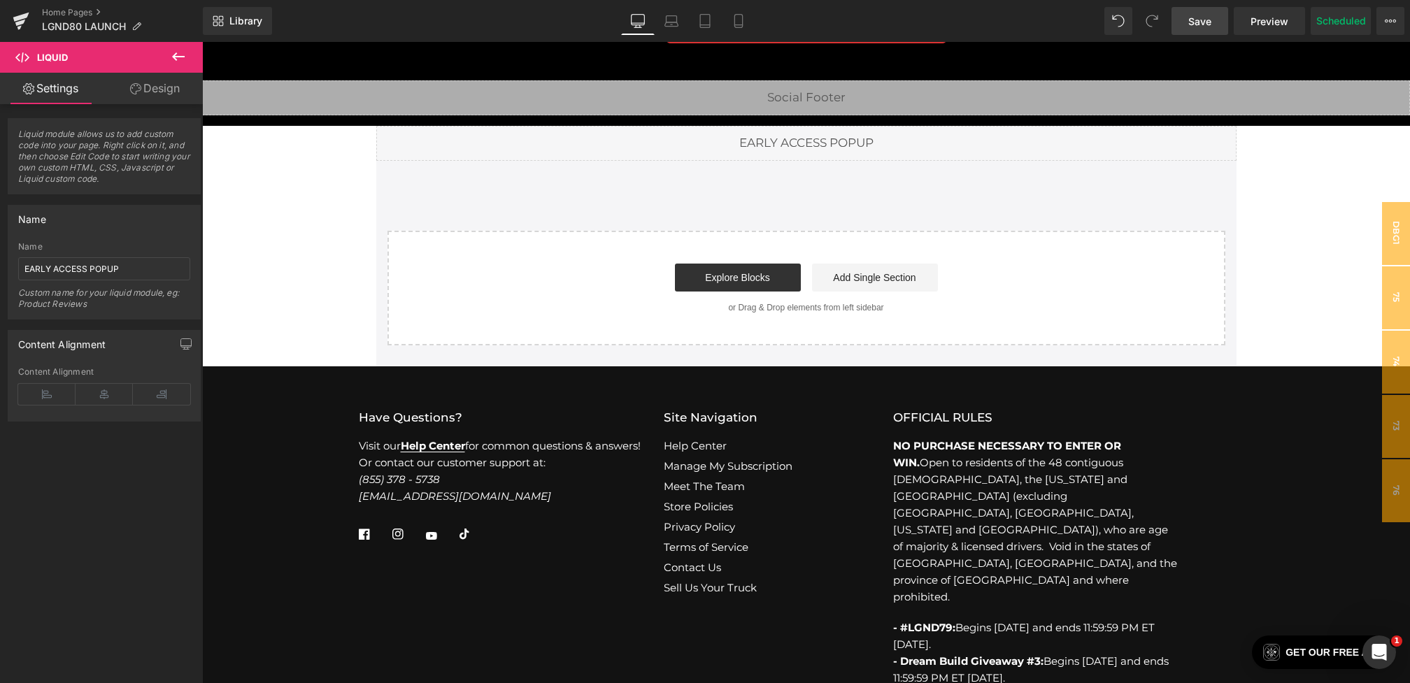
click at [1204, 18] on span "Save" at bounding box center [1199, 21] width 23 height 15
click at [1394, 20] on icon at bounding box center [1390, 20] width 11 height 11
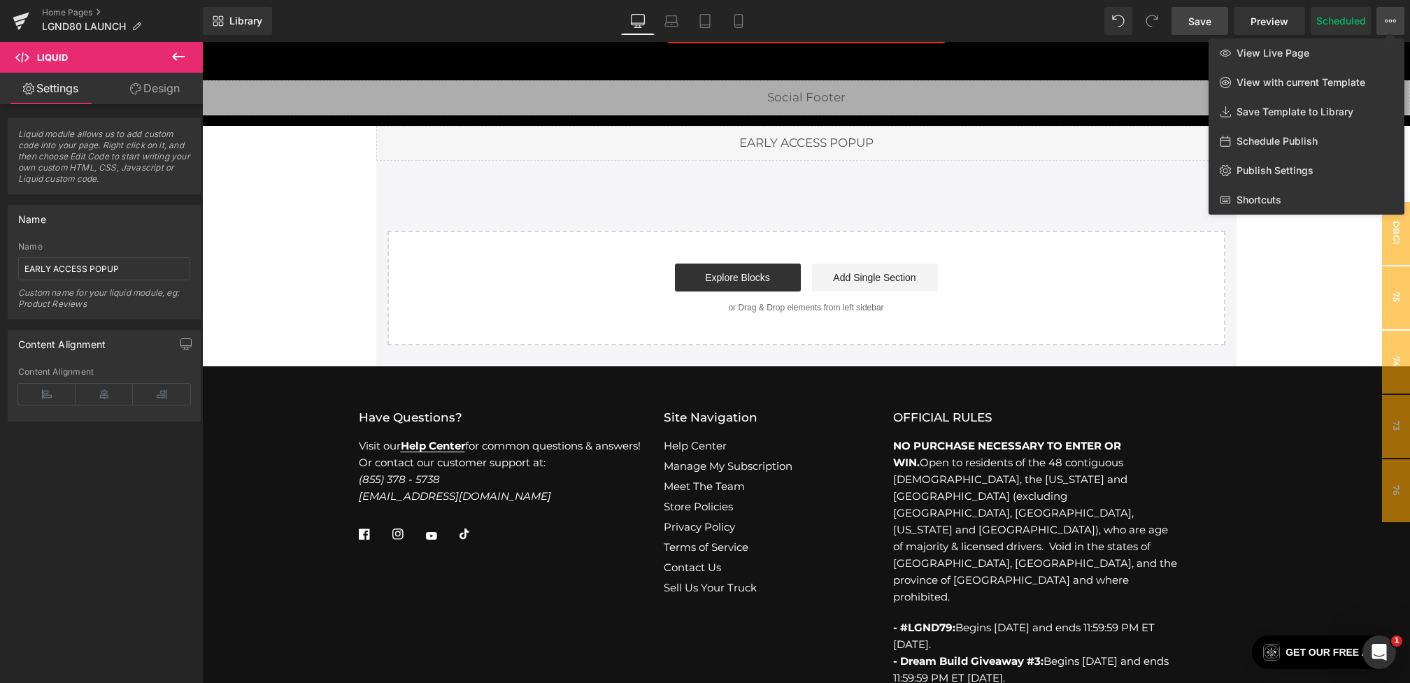
click at [1286, 143] on span "Schedule Publish" at bounding box center [1277, 141] width 81 height 13
select select
